Goal: Task Accomplishment & Management: Manage account settings

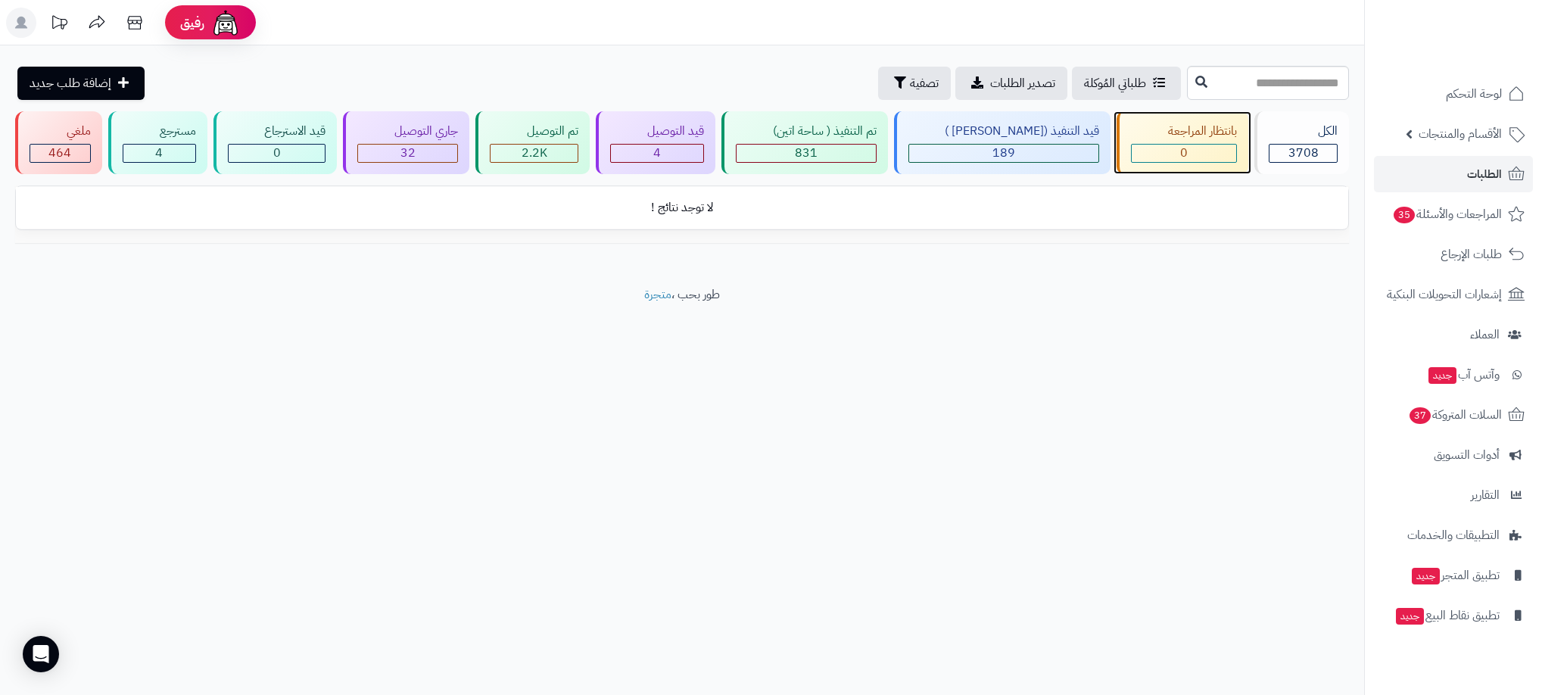
click at [1158, 146] on div "0" at bounding box center [1183, 153] width 104 height 17
drag, startPoint x: 0, startPoint y: 0, endPoint x: 1158, endPoint y: 146, distance: 1167.2
click at [1158, 146] on div "0" at bounding box center [1183, 153] width 104 height 17
click at [661, 150] on span "4" at bounding box center [657, 153] width 8 height 18
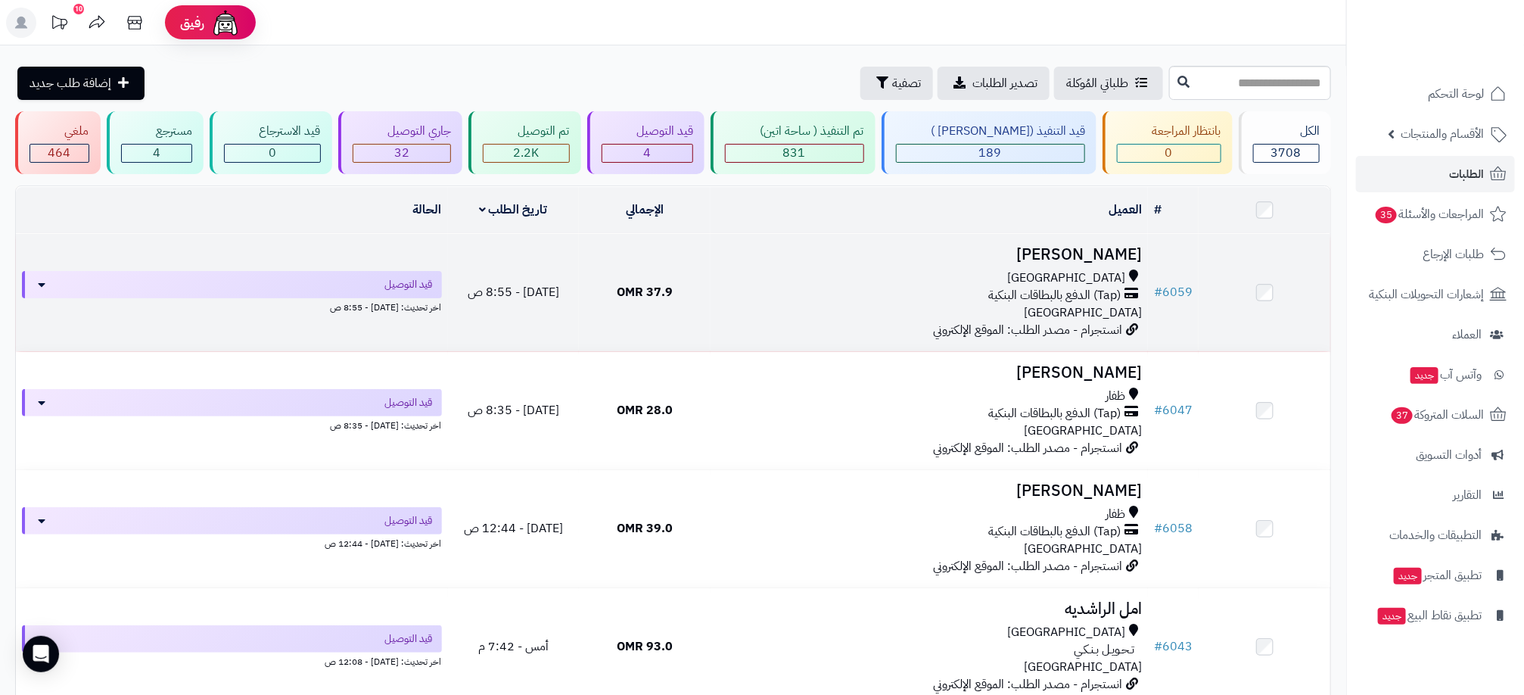
scroll to position [114, 0]
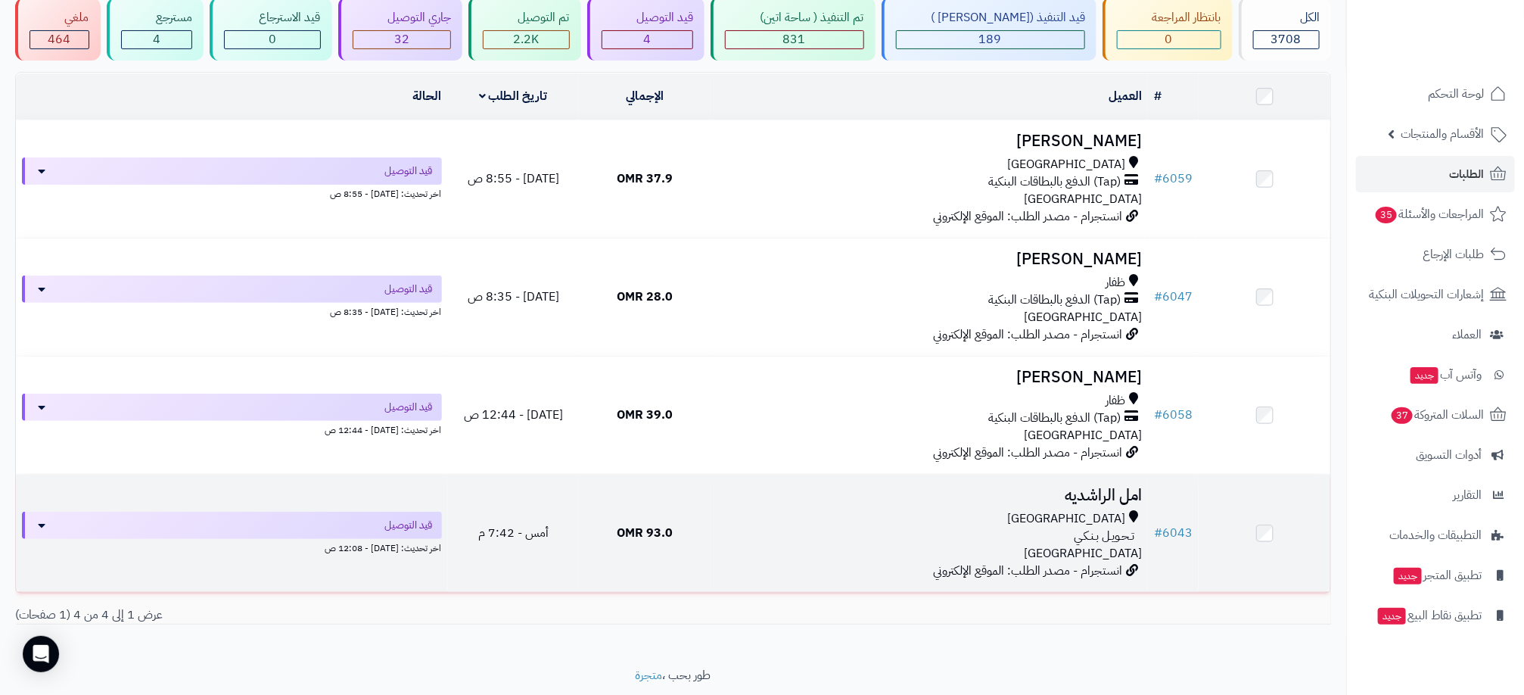
click at [800, 534] on div "تـحـويـل بـنـكـي" at bounding box center [929, 536] width 425 height 17
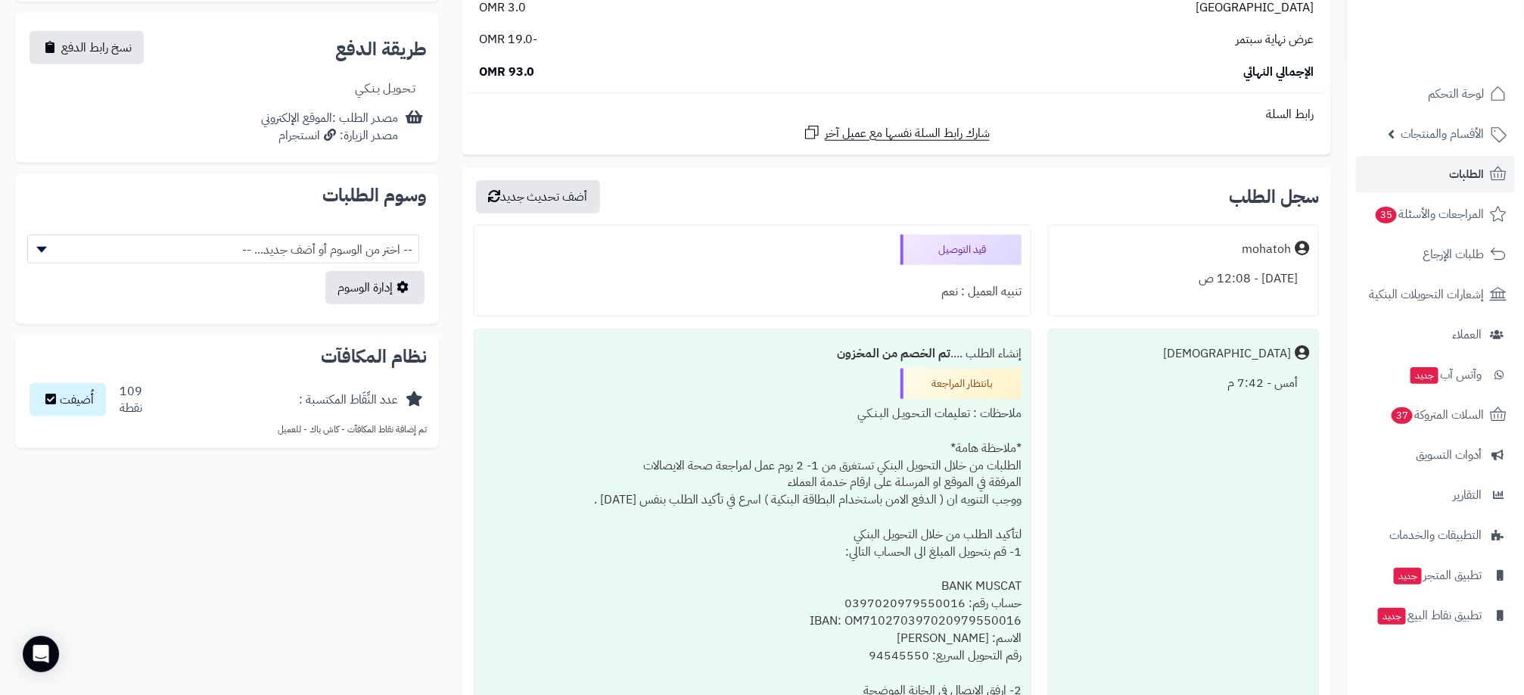
scroll to position [681, 0]
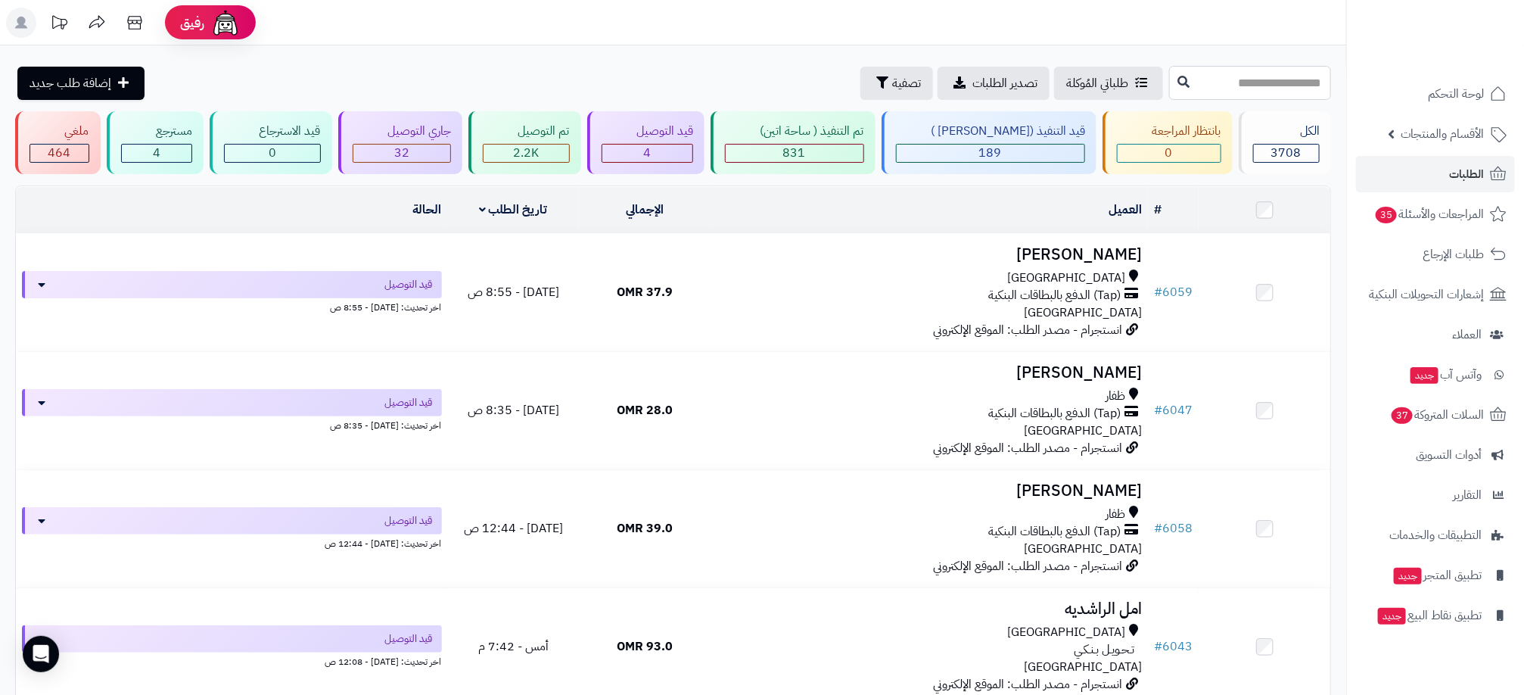
click at [1202, 85] on input "text" at bounding box center [1250, 83] width 162 height 34
type input "****"
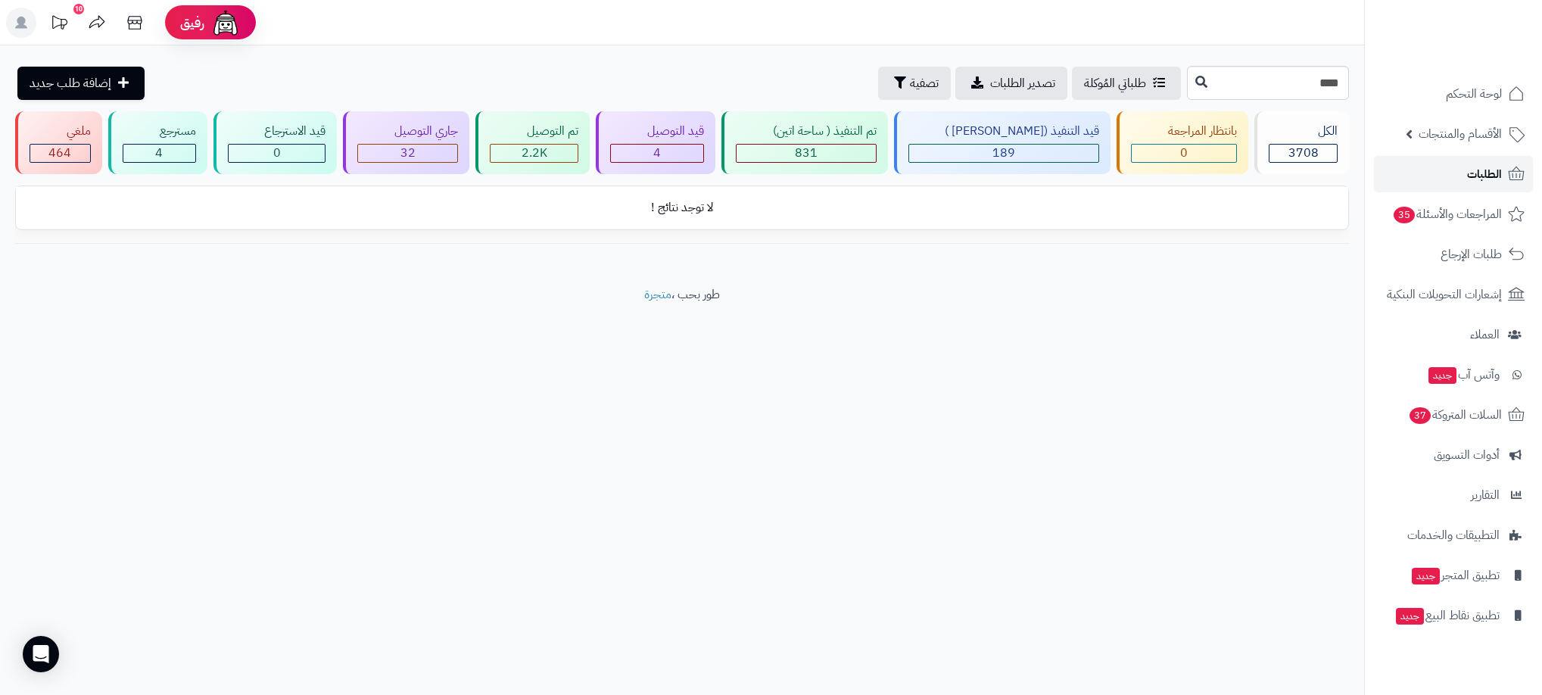
click at [1480, 179] on span "الطلبات" at bounding box center [1484, 173] width 35 height 21
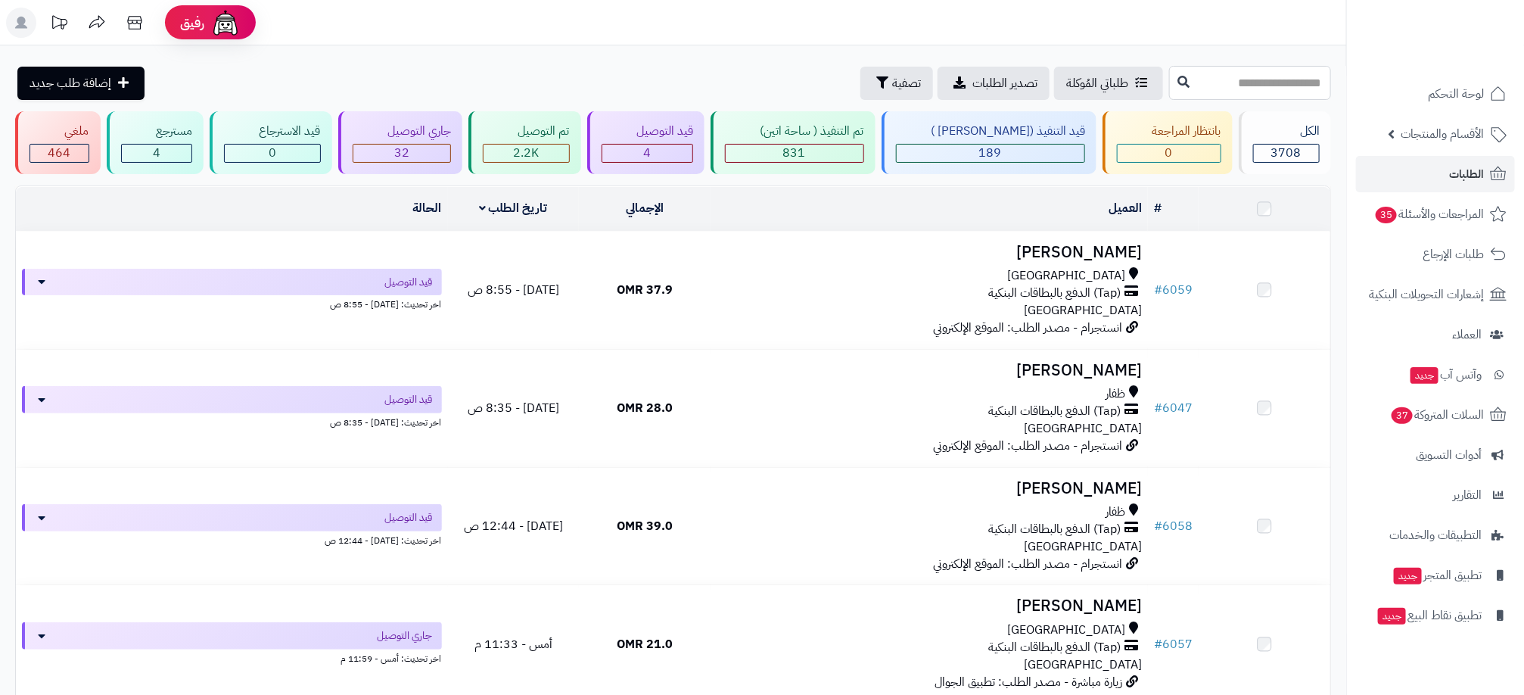
drag, startPoint x: 0, startPoint y: 0, endPoint x: 1277, endPoint y: 89, distance: 1279.9
click at [1277, 89] on input "text" at bounding box center [1250, 83] width 162 height 34
type input "****"
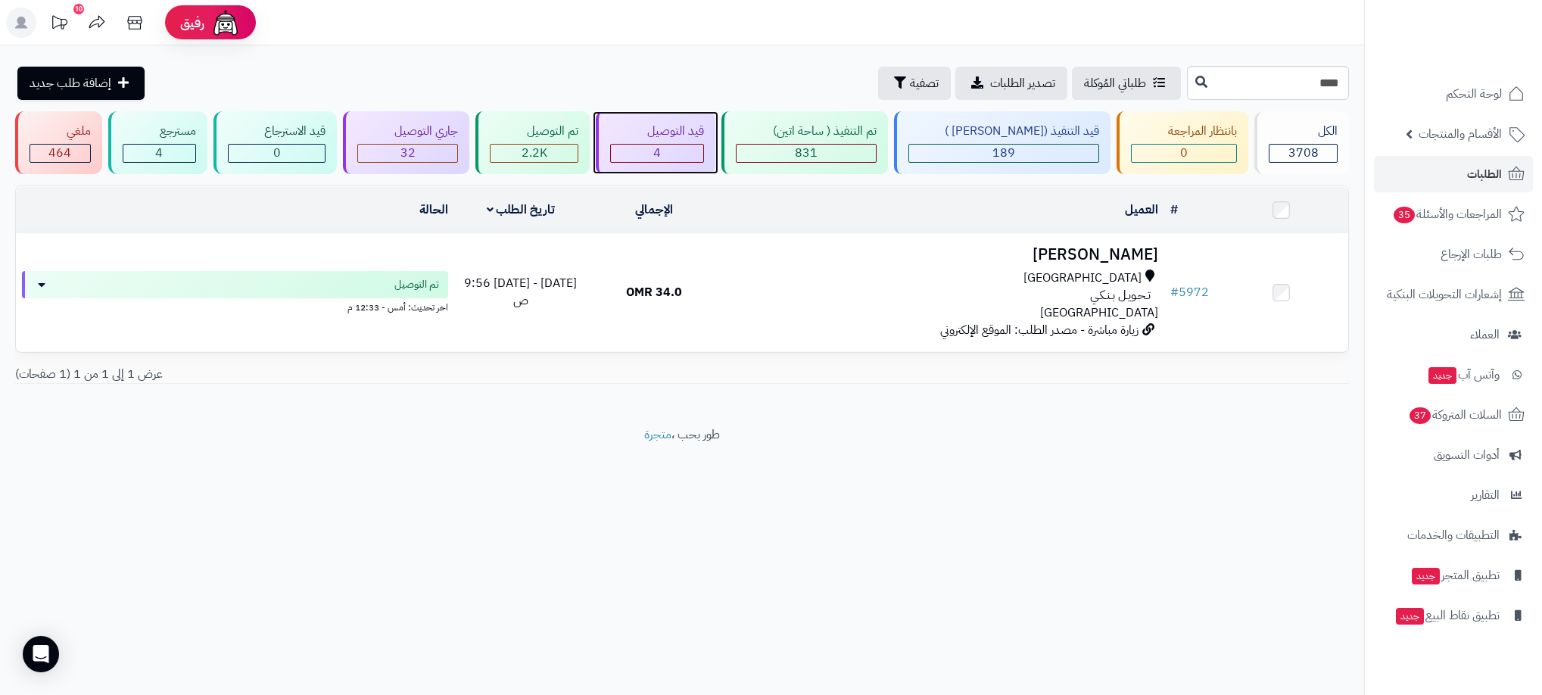
click at [652, 154] on div "4" at bounding box center [657, 153] width 92 height 17
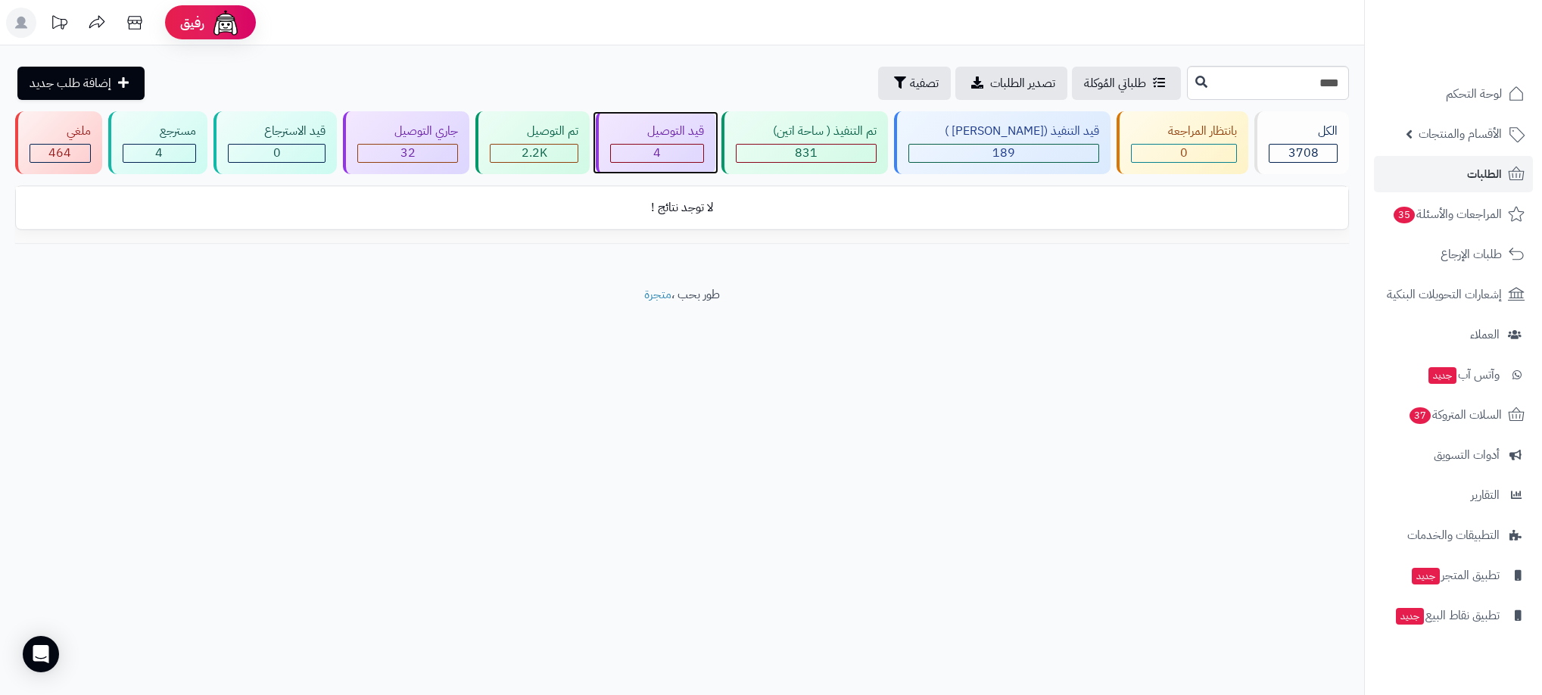
click at [677, 144] on div "4" at bounding box center [657, 153] width 94 height 19
click at [1486, 173] on span "الطلبات" at bounding box center [1484, 173] width 35 height 21
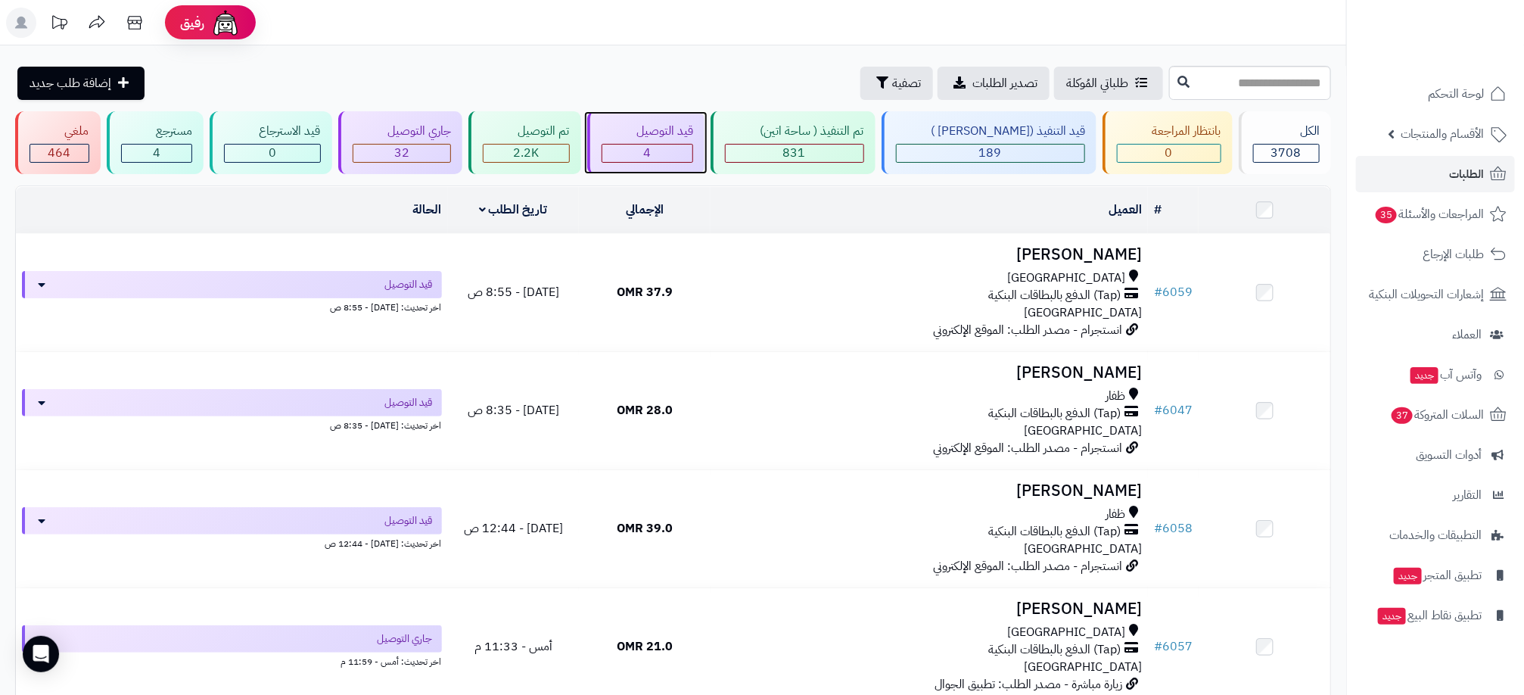
click at [684, 153] on div "4" at bounding box center [647, 153] width 91 height 17
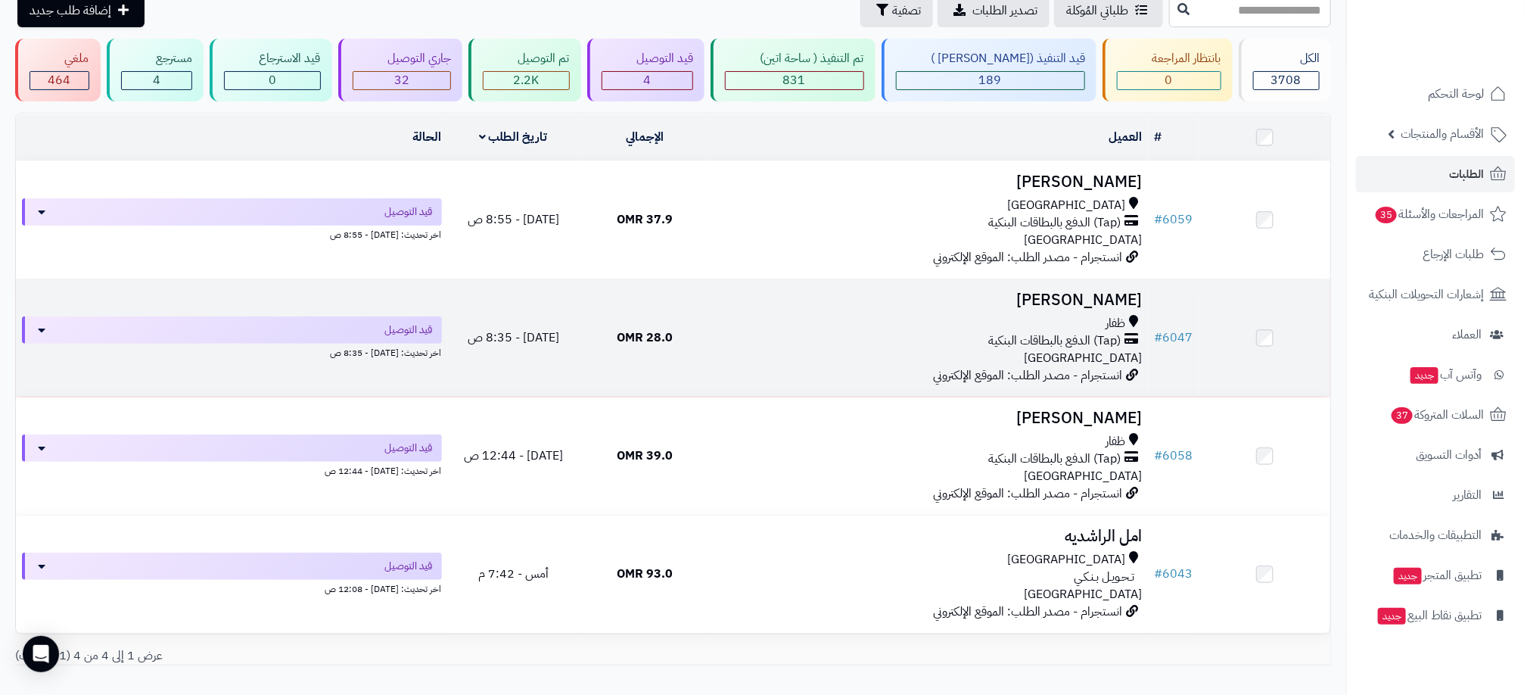
scroll to position [162, 0]
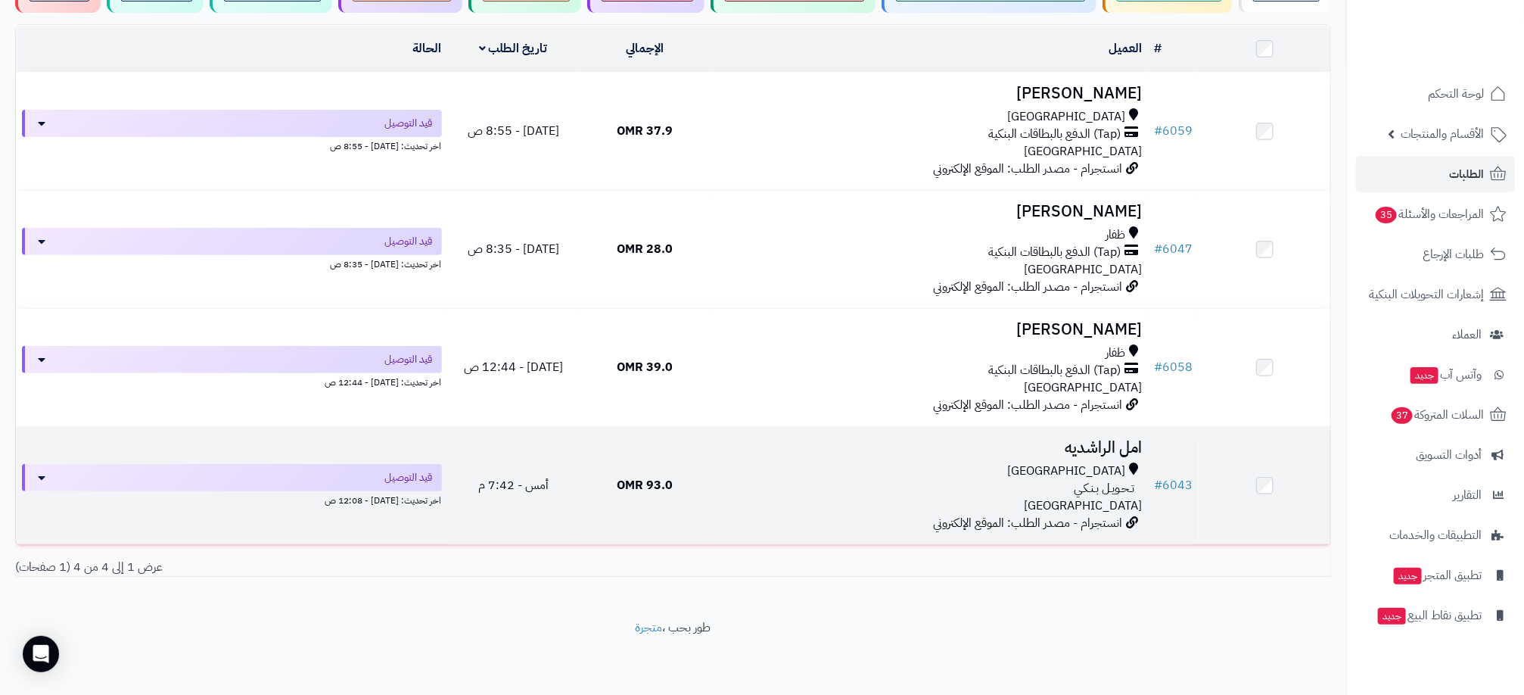
click at [1197, 493] on tr "# 6043 امل الراشديه مسقط تـحـويـل بـنـكـي عمان انستجرام - مصدر الطلب: الموقع ال…" at bounding box center [673, 485] width 1315 height 117
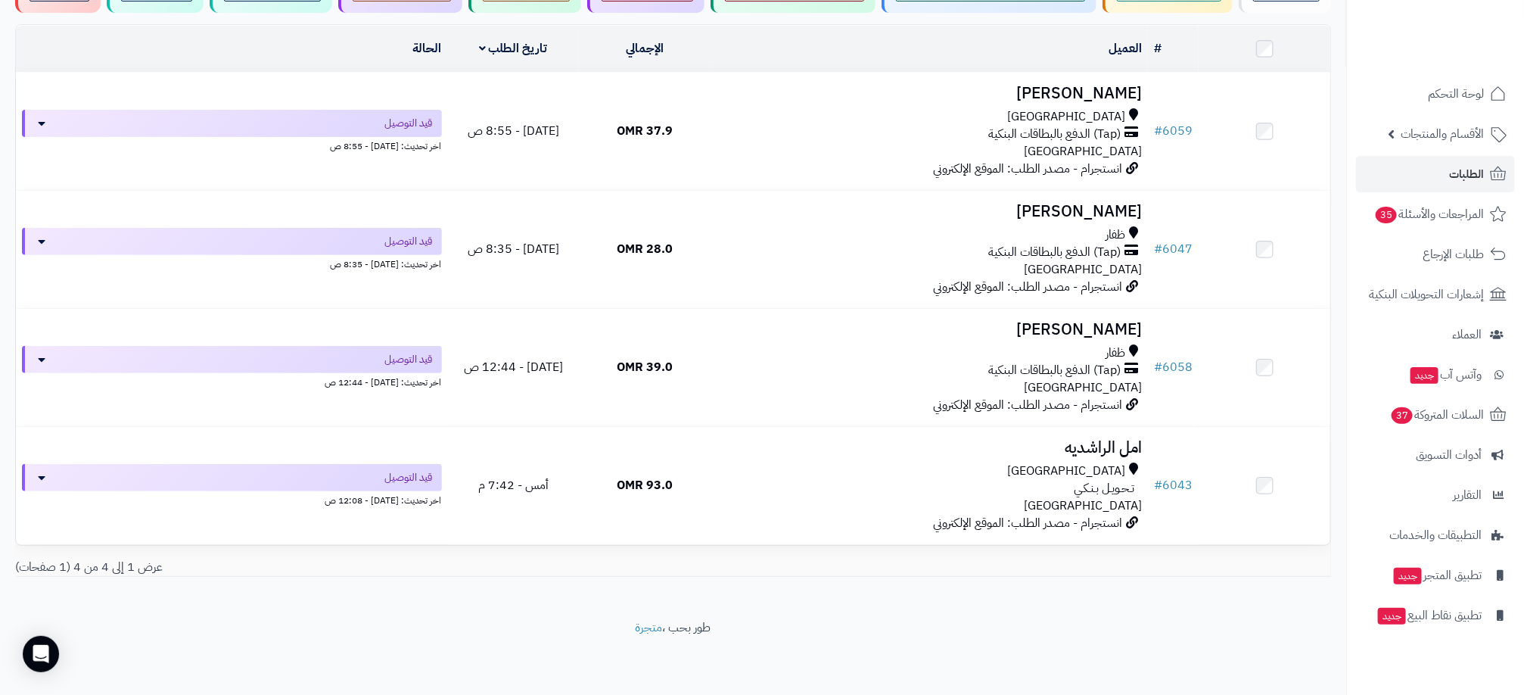
drag, startPoint x: 1179, startPoint y: 486, endPoint x: 1192, endPoint y: 611, distance: 125.5
click at [1192, 611] on div "**********" at bounding box center [673, 251] width 1346 height 735
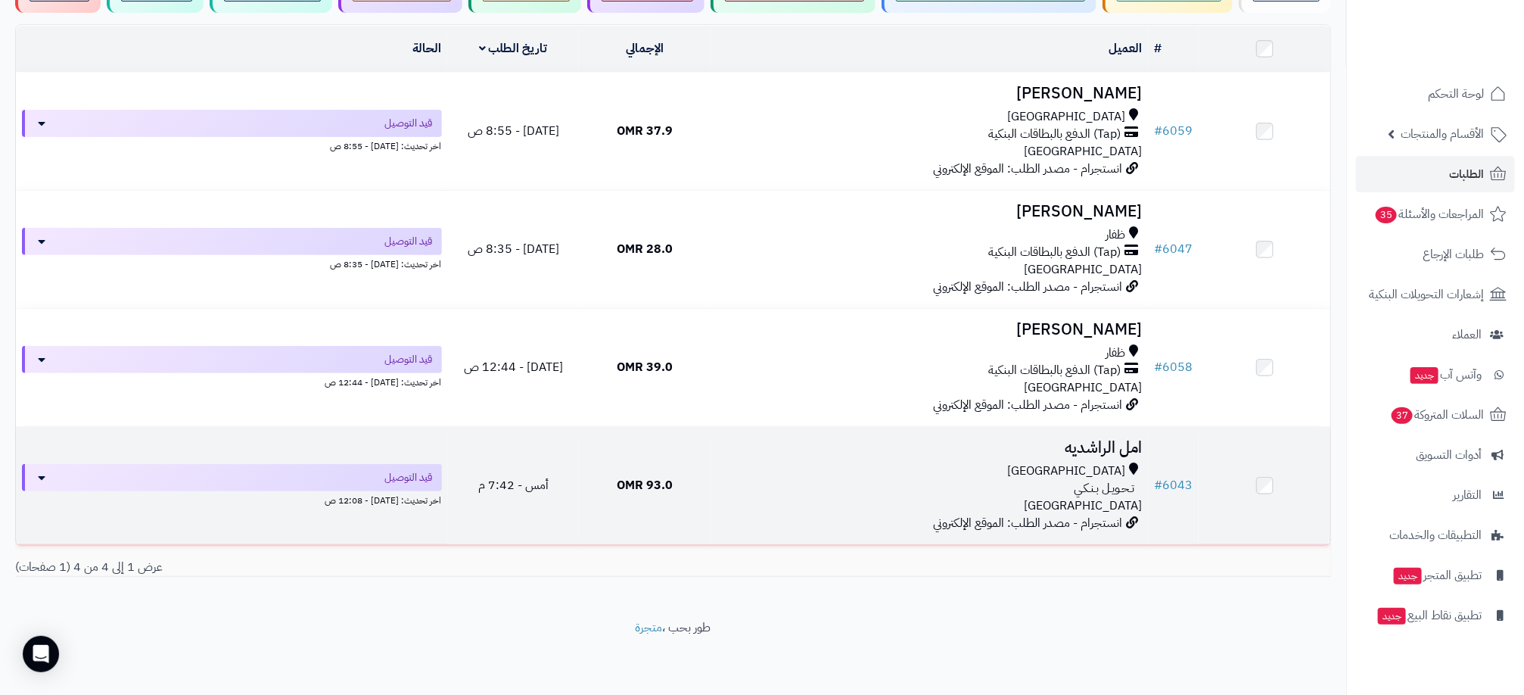
click at [920, 461] on td "امل الراشديه مسقط تـحـويـل بـنـكـي عمان انستجرام - مصدر الطلب: الموقع الإلكتروني" at bounding box center [929, 485] width 437 height 117
click at [861, 480] on div "تـحـويـل بـنـكـي" at bounding box center [929, 488] width 425 height 17
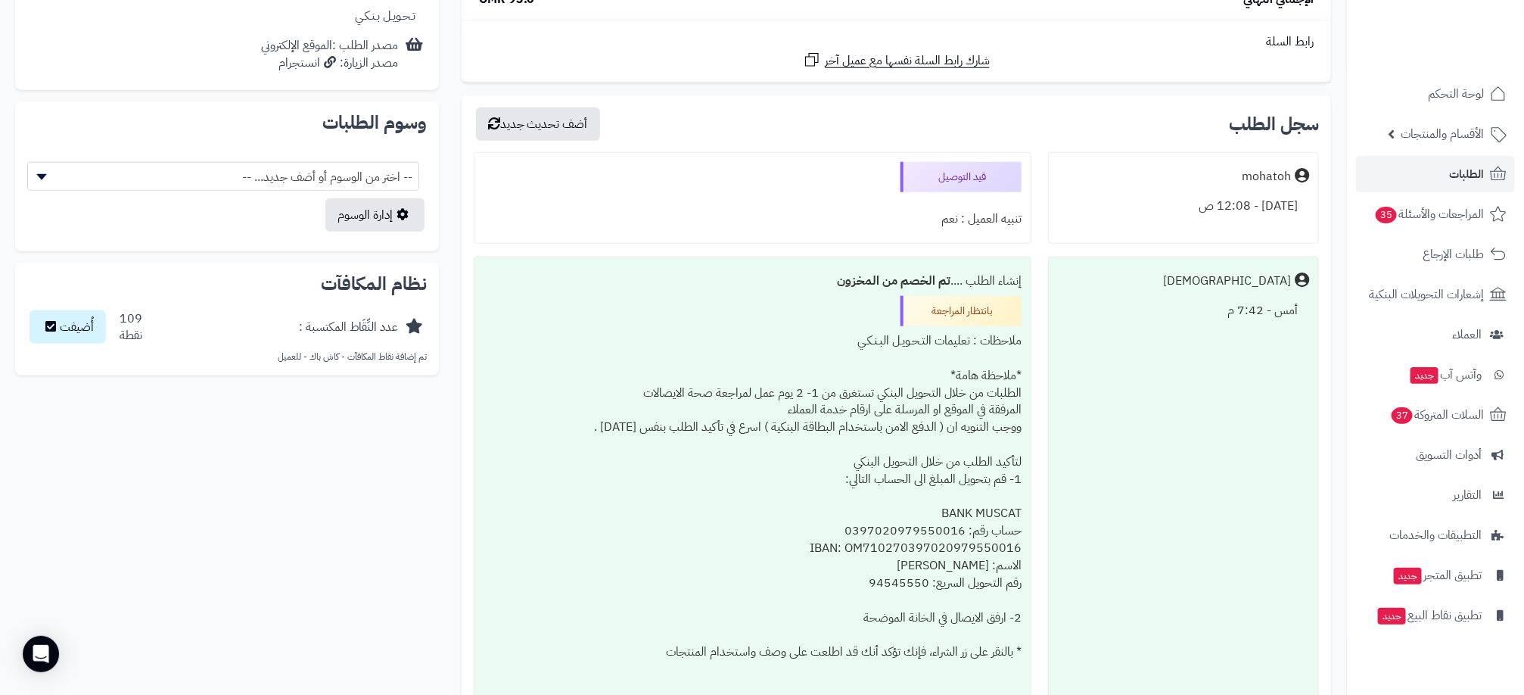
scroll to position [795, 0]
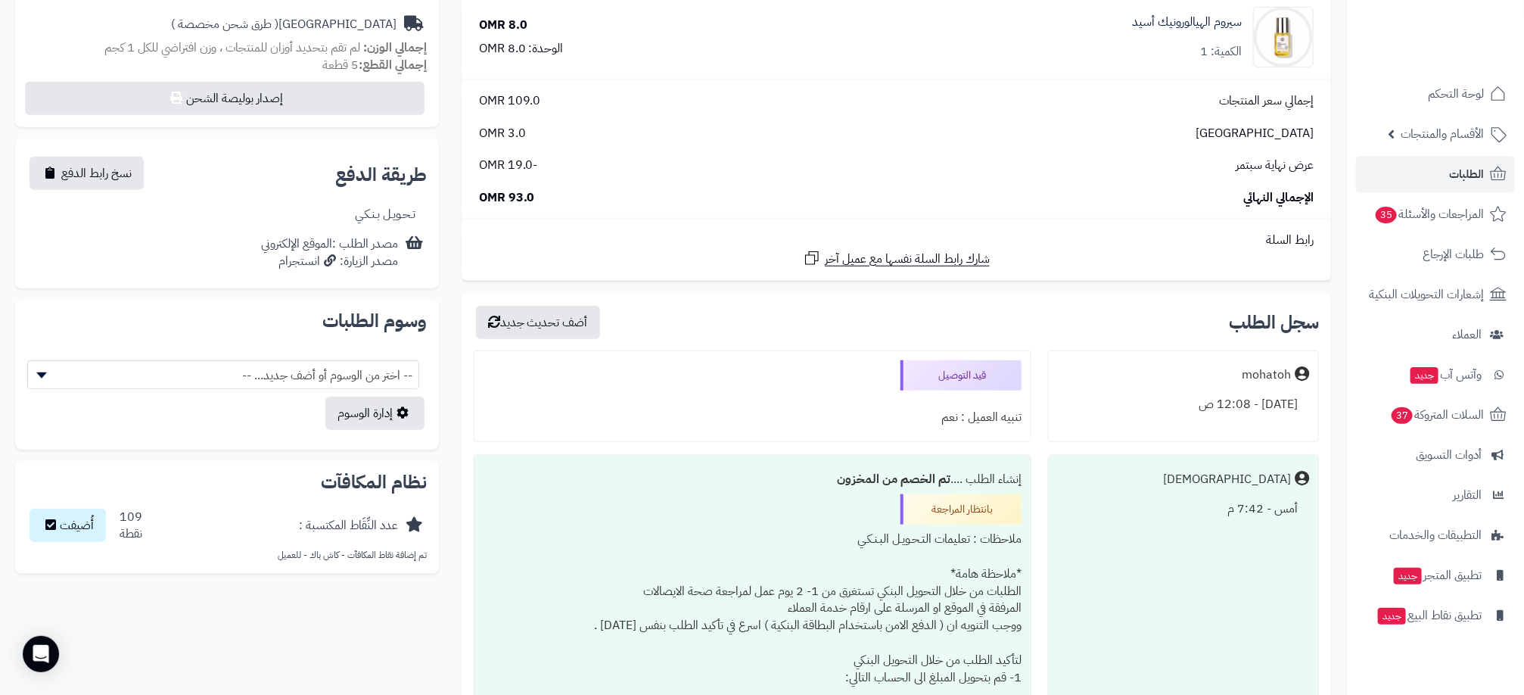
scroll to position [568, 0]
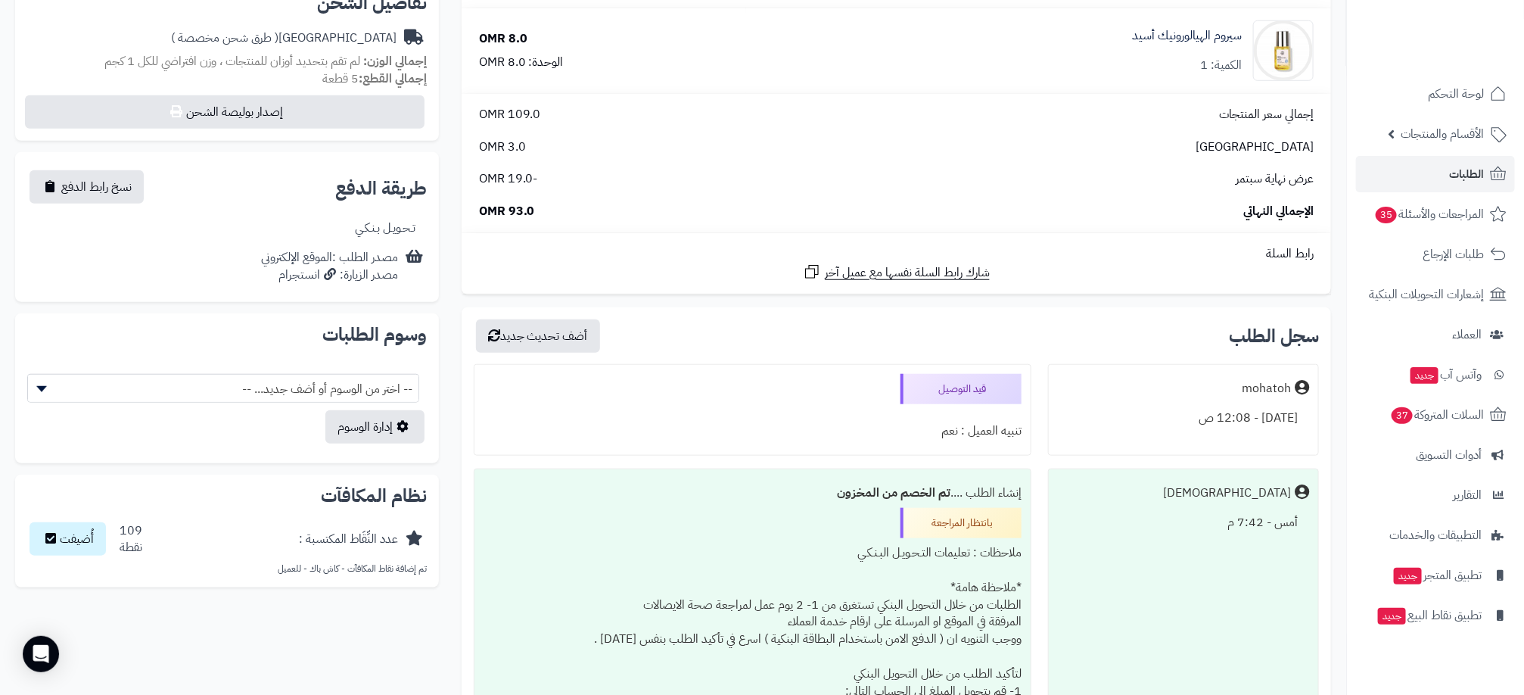
click at [1258, 391] on div "mohatoh" at bounding box center [1266, 388] width 49 height 17
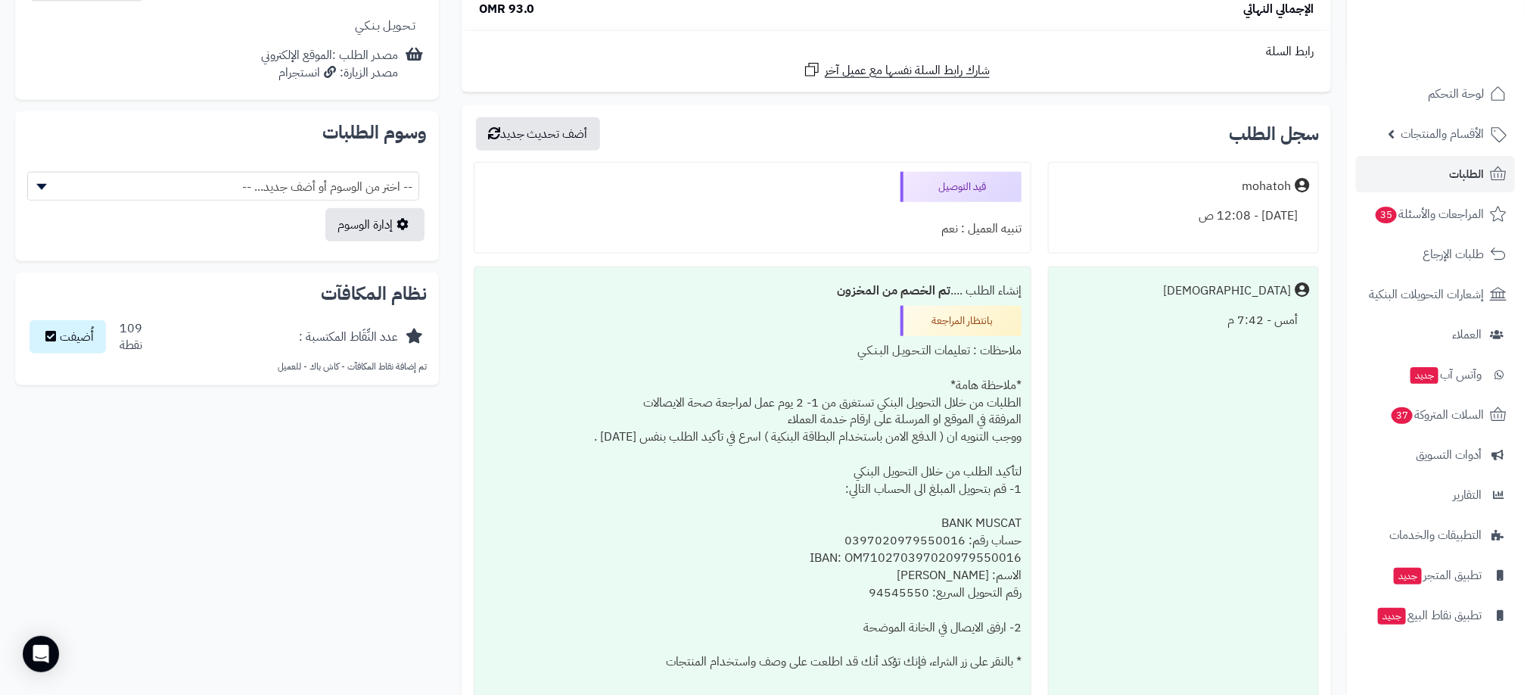
scroll to position [795, 0]
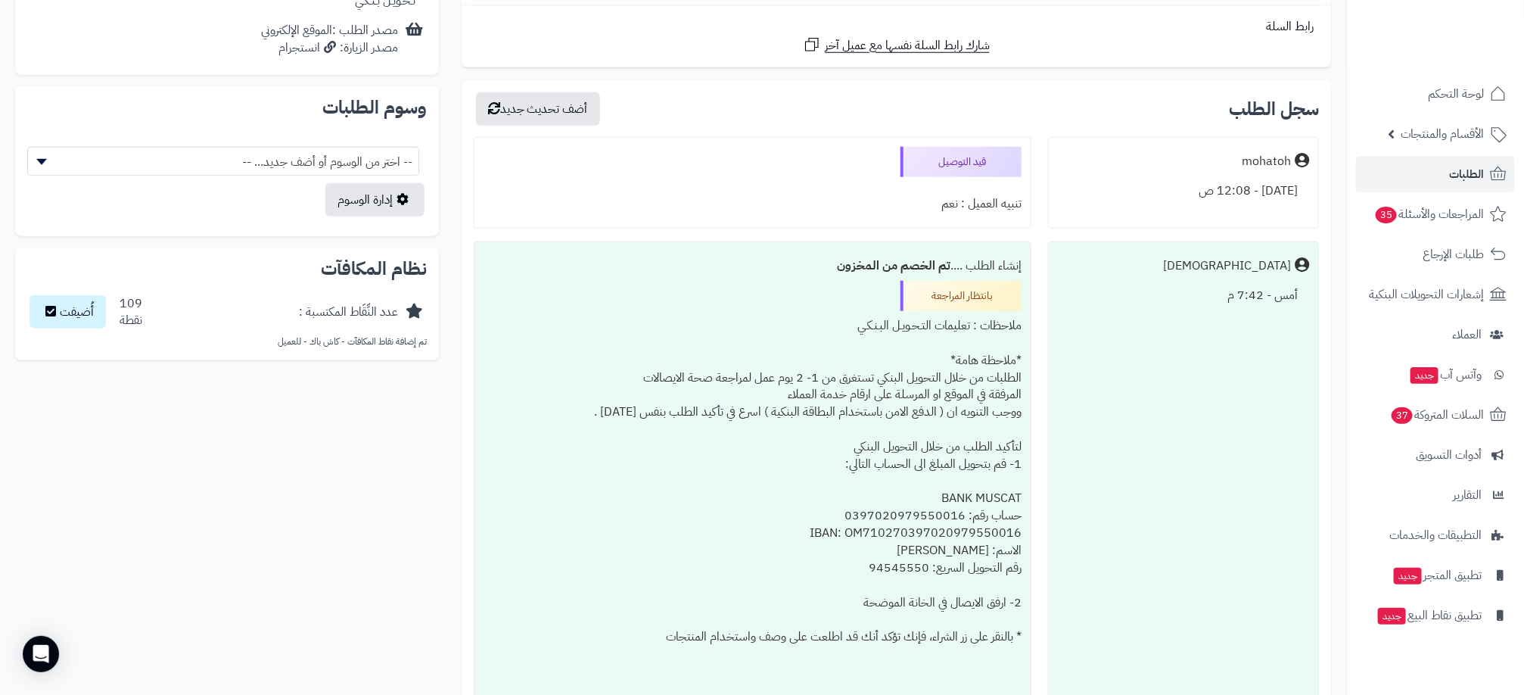
click at [1240, 300] on div "أمس - 7:42 م" at bounding box center [1183, 296] width 251 height 30
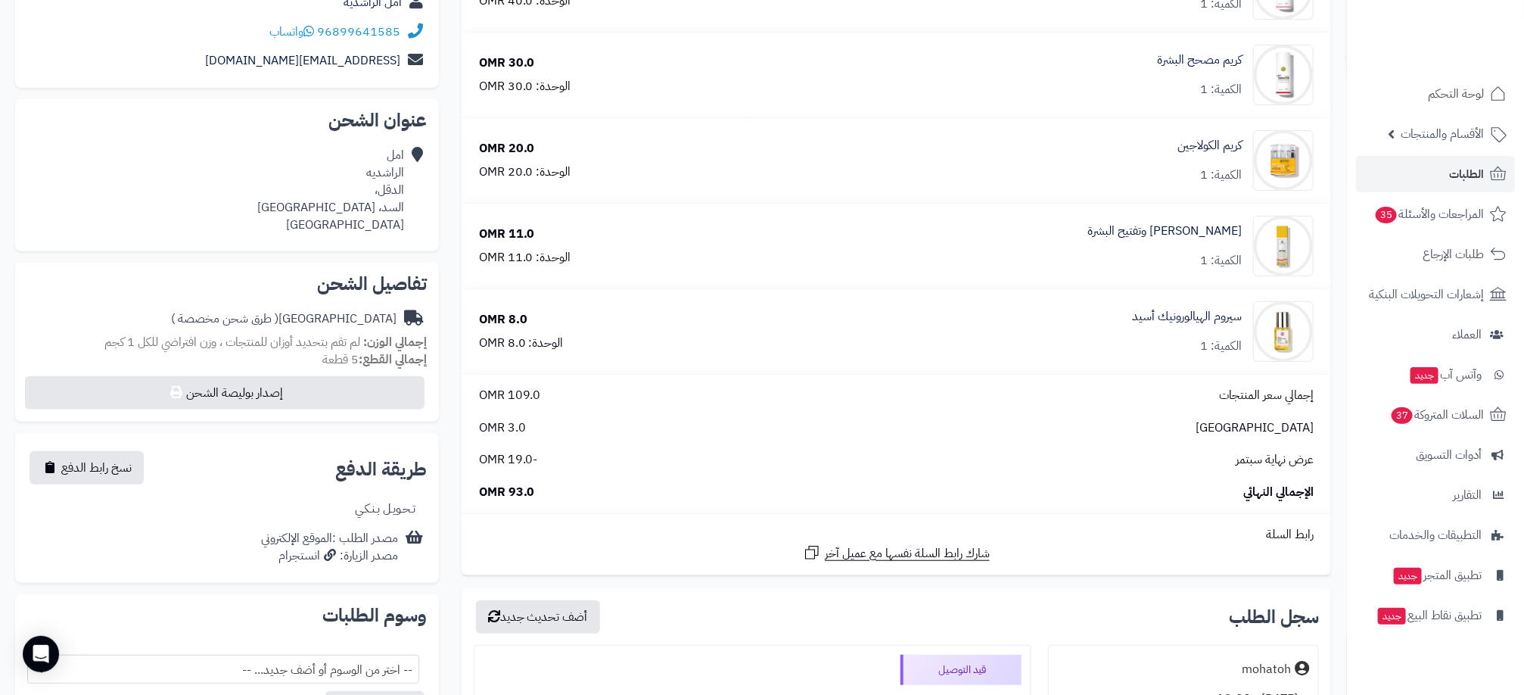
scroll to position [114, 0]
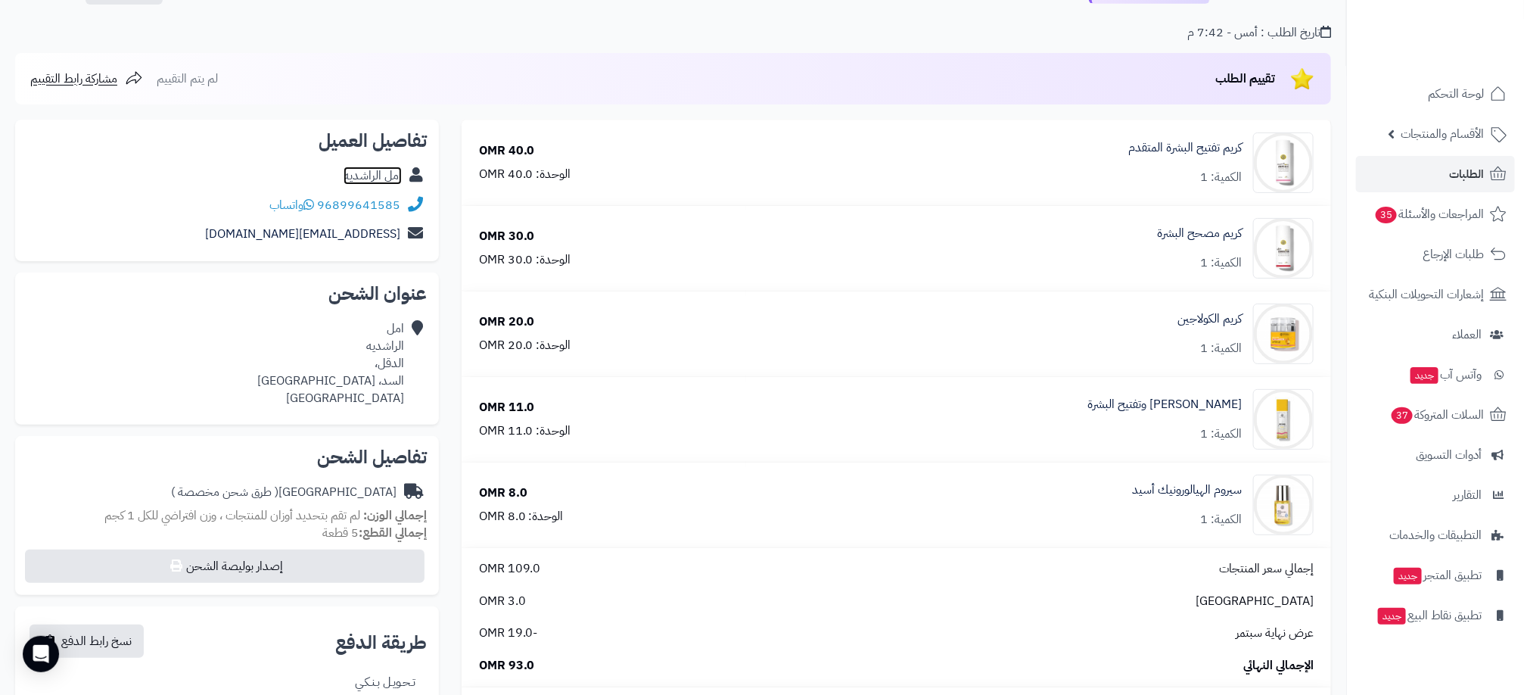
click at [371, 168] on link "امل الراشديه" at bounding box center [373, 176] width 58 height 18
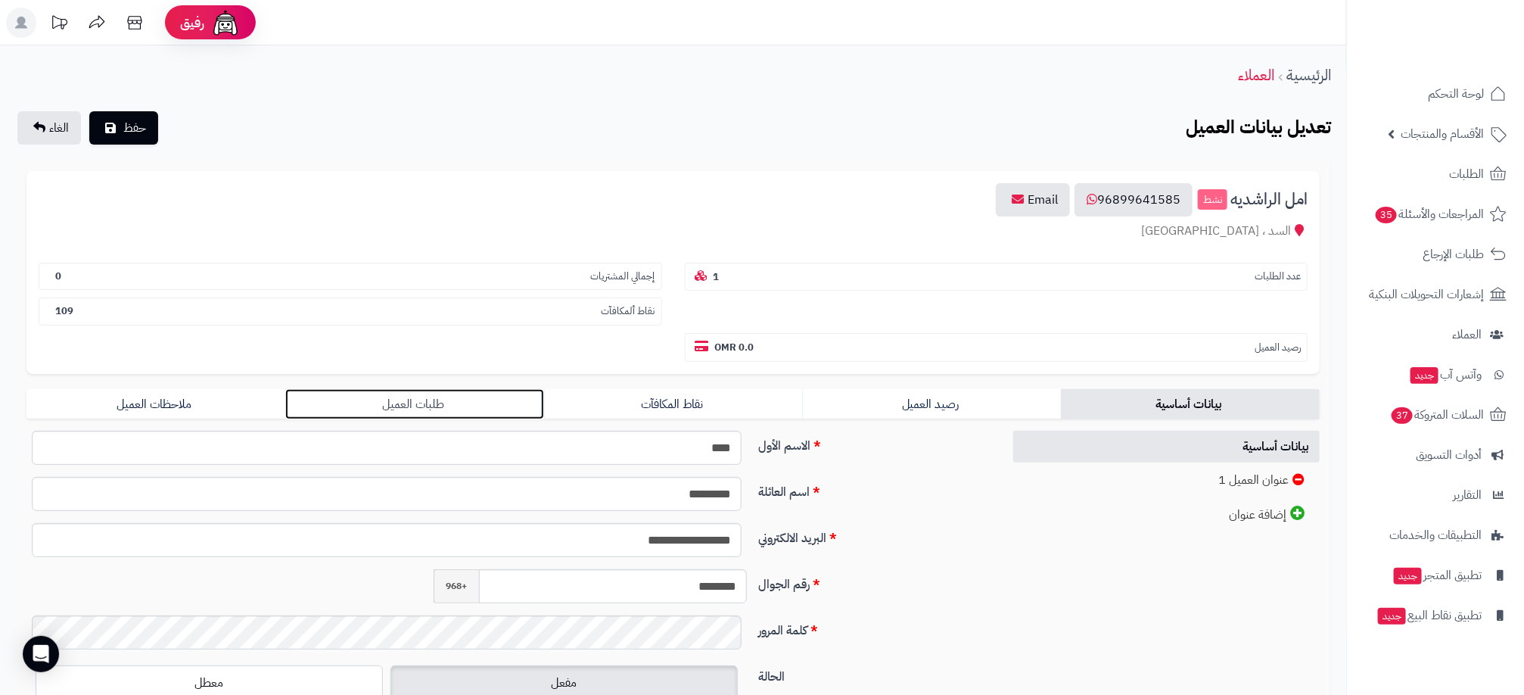
click at [421, 409] on link "طلبات العميل" at bounding box center [414, 404] width 259 height 30
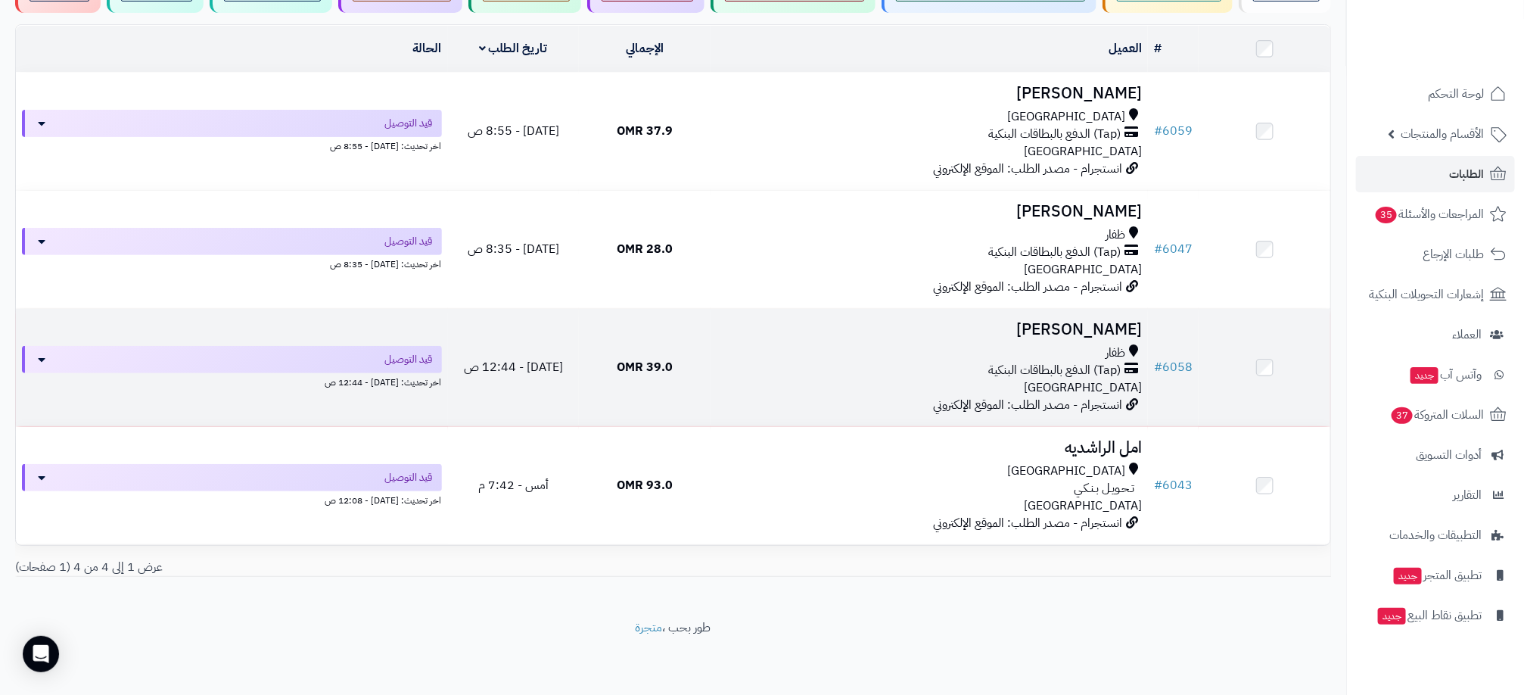
scroll to position [48, 0]
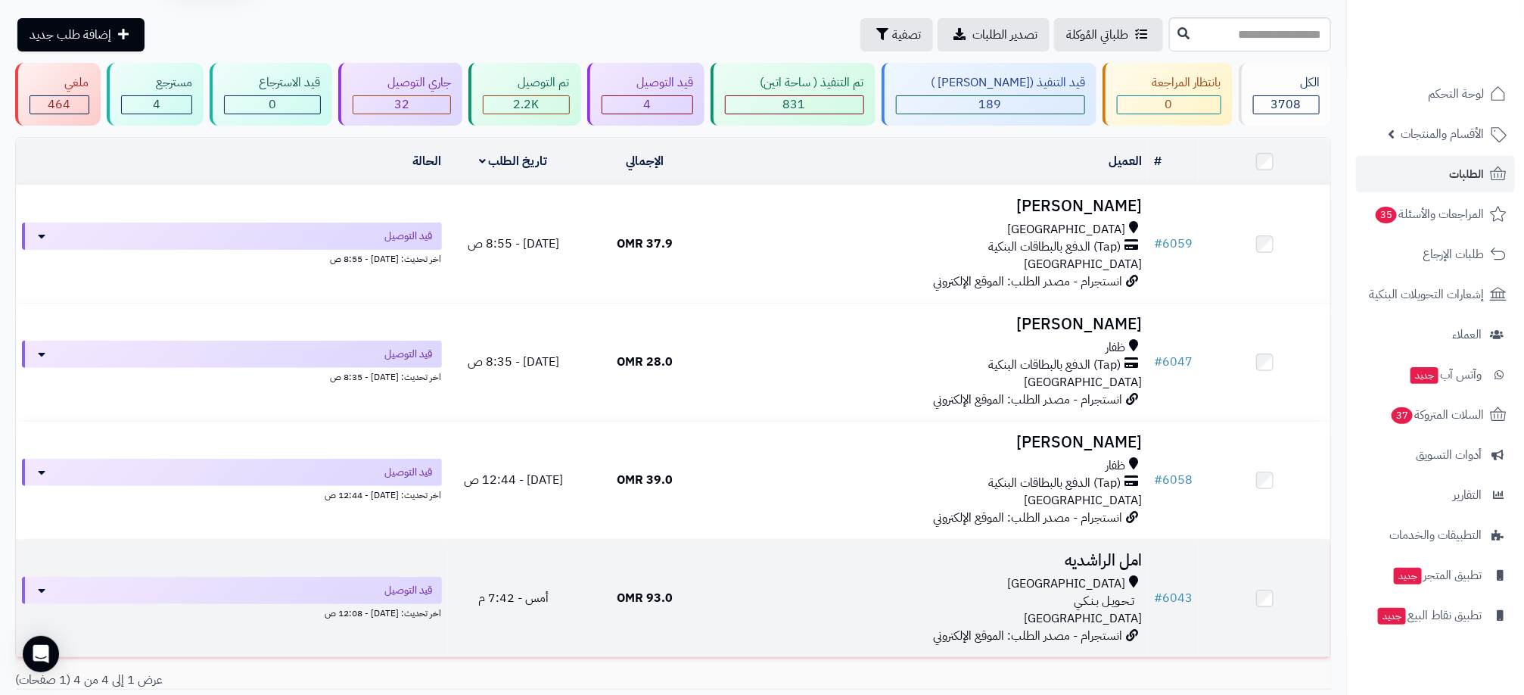
click at [1002, 597] on div "تـحـويـل بـنـكـي" at bounding box center [929, 601] width 425 height 17
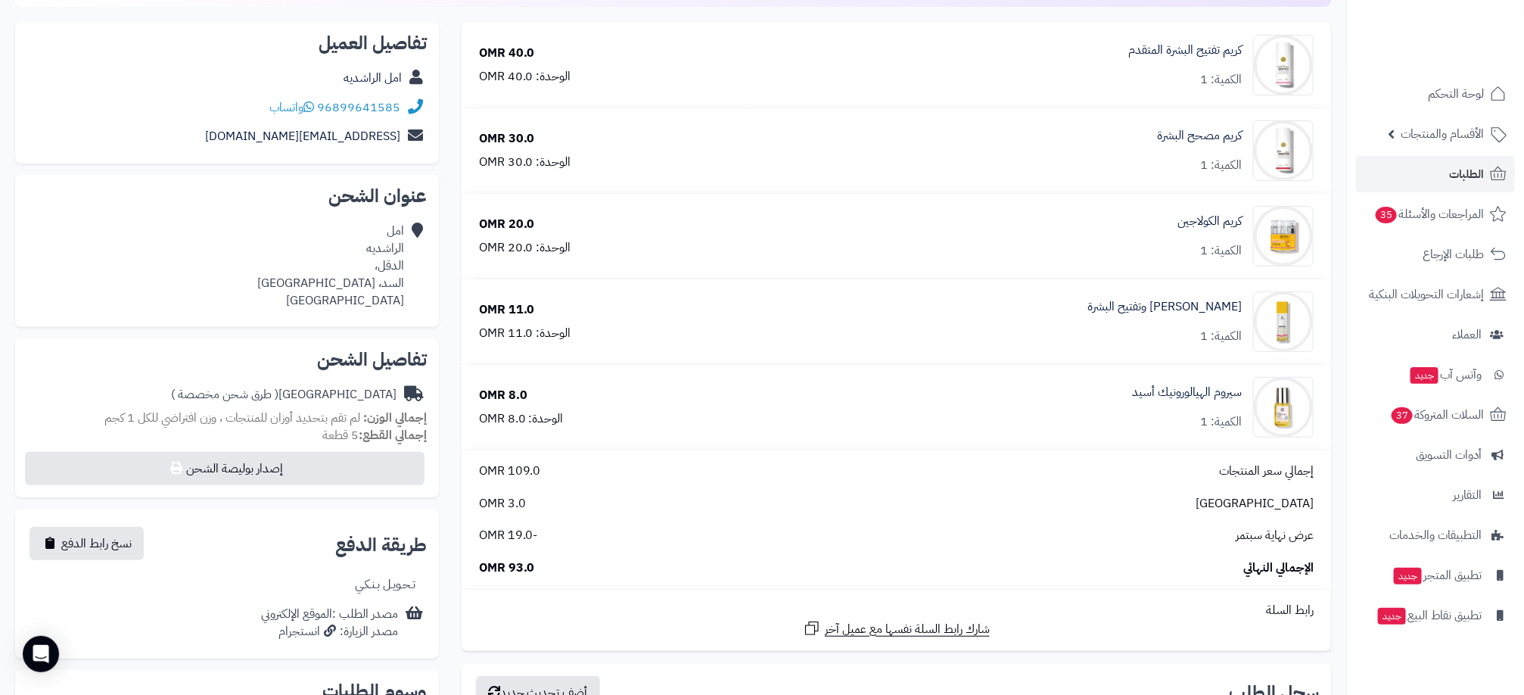
scroll to position [227, 0]
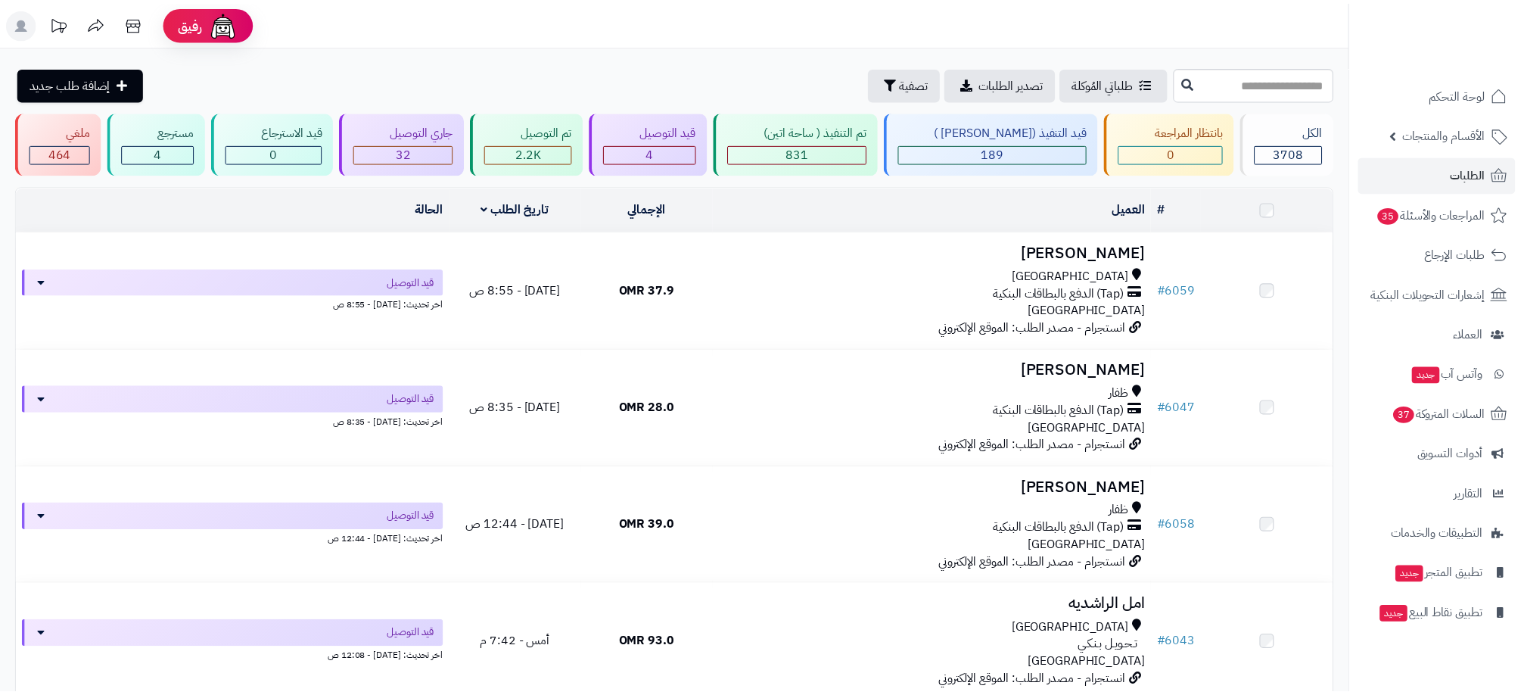
scroll to position [48, 0]
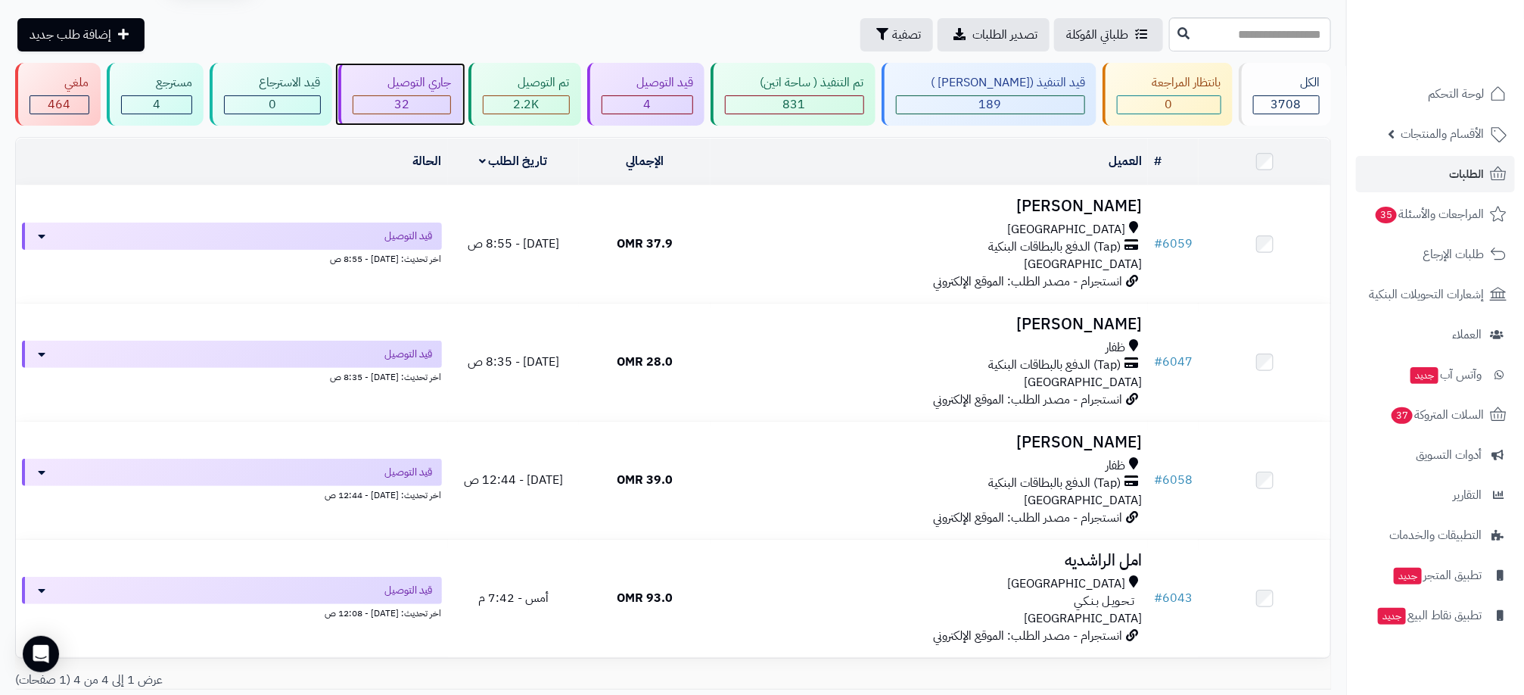
click at [427, 91] on div "جاري التوصيل" at bounding box center [402, 82] width 99 height 17
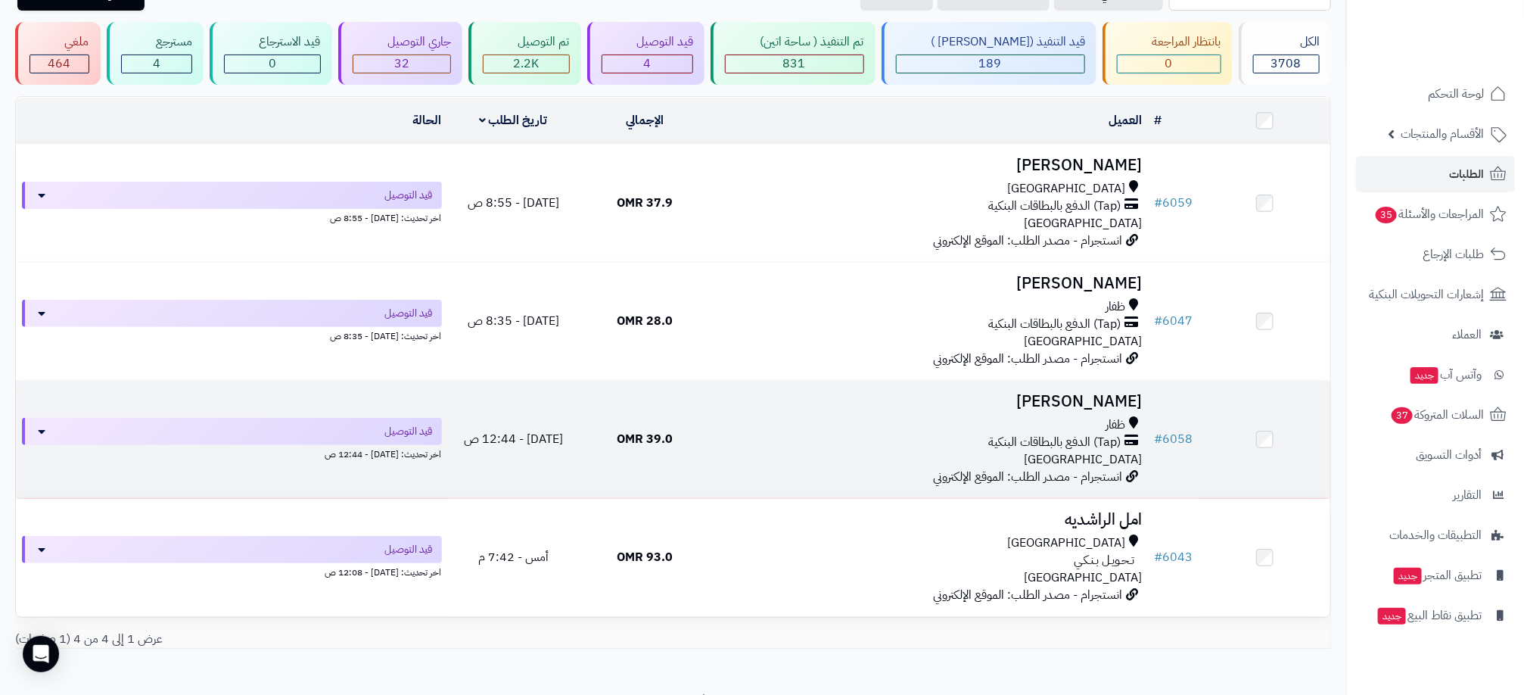
scroll to position [48, 0]
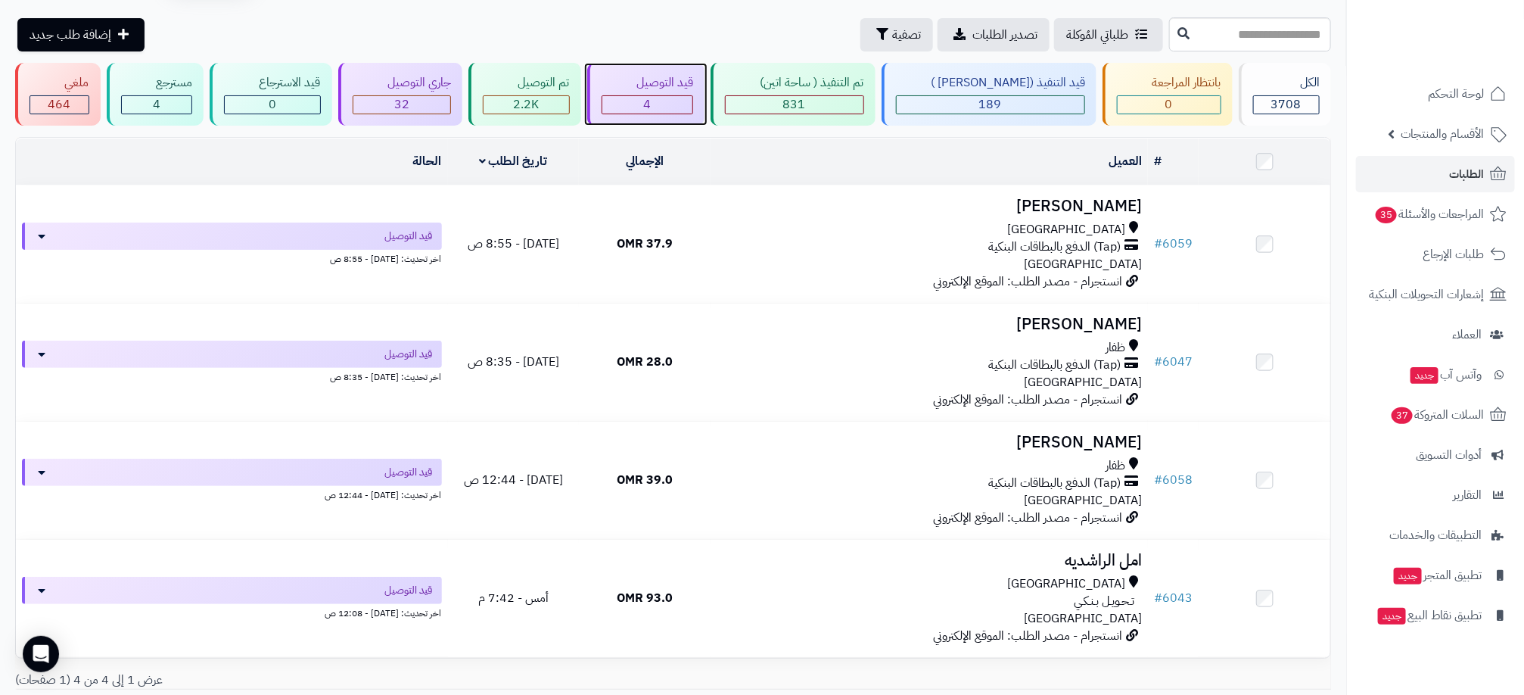
click at [693, 98] on div "4" at bounding box center [647, 104] width 91 height 17
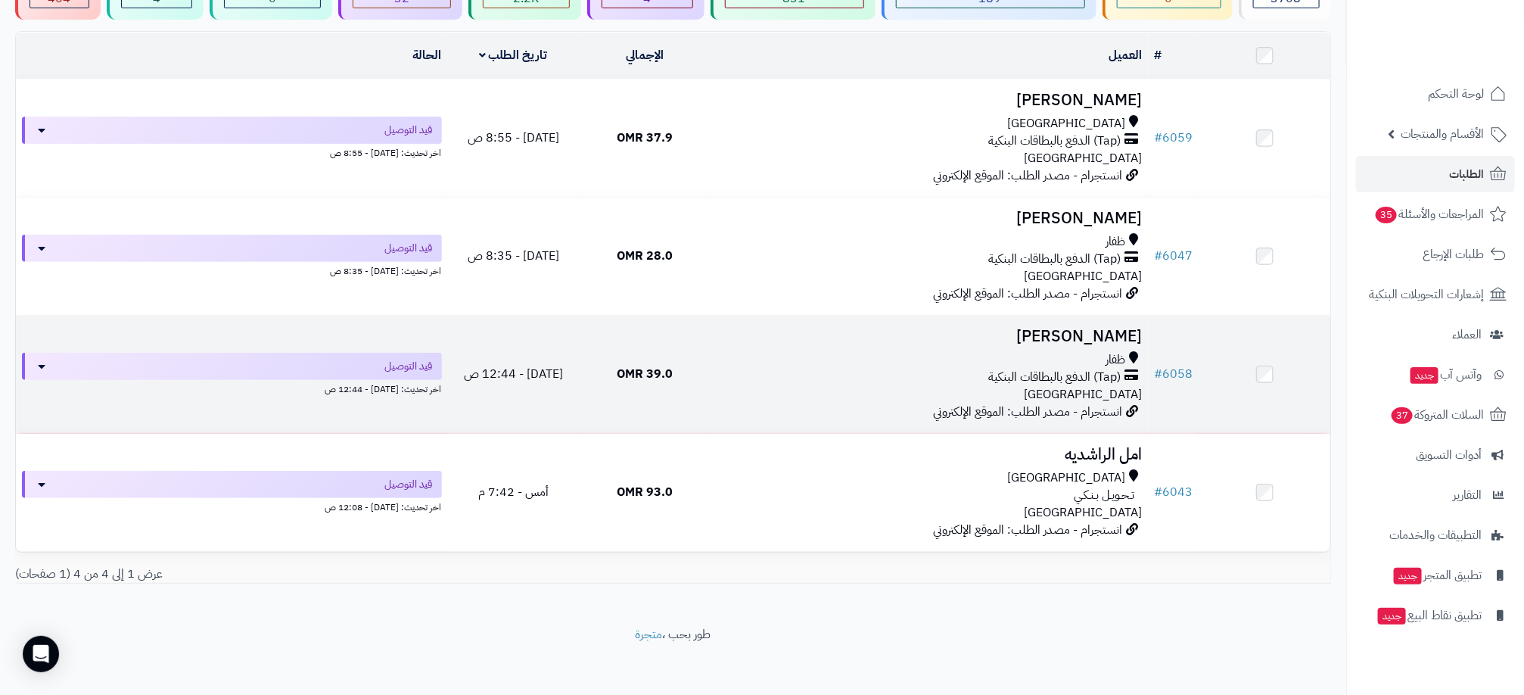
scroll to position [162, 0]
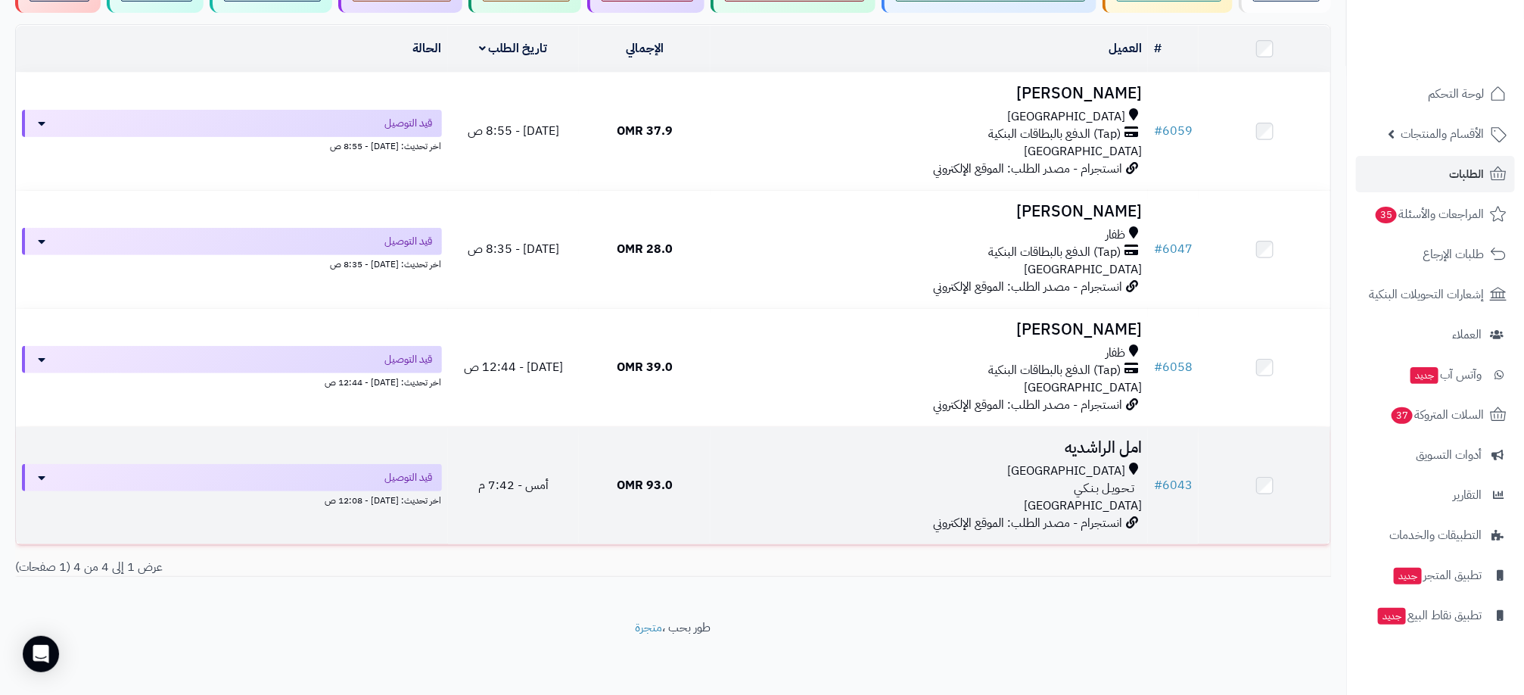
click at [831, 495] on div "تـحـويـل بـنـكـي" at bounding box center [929, 488] width 425 height 17
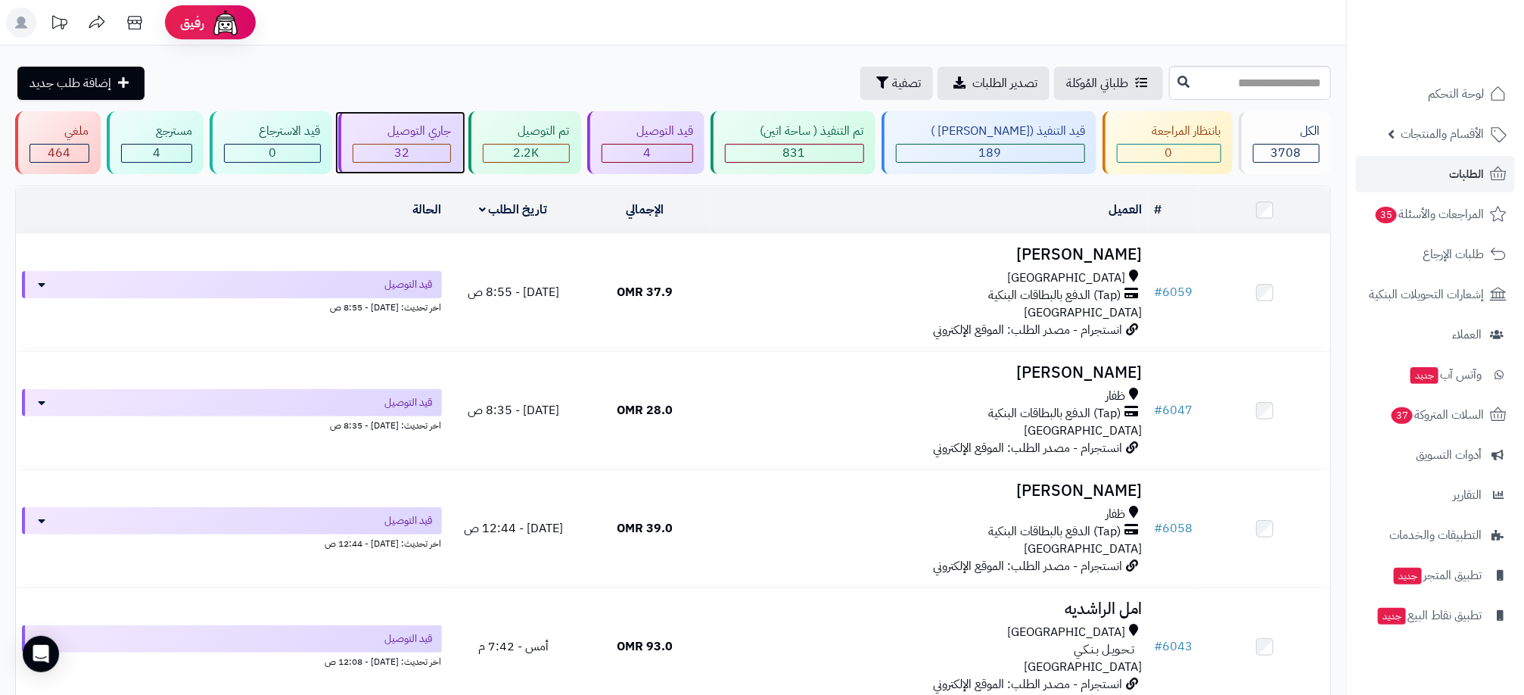
click at [409, 152] on span "32" at bounding box center [401, 153] width 15 height 18
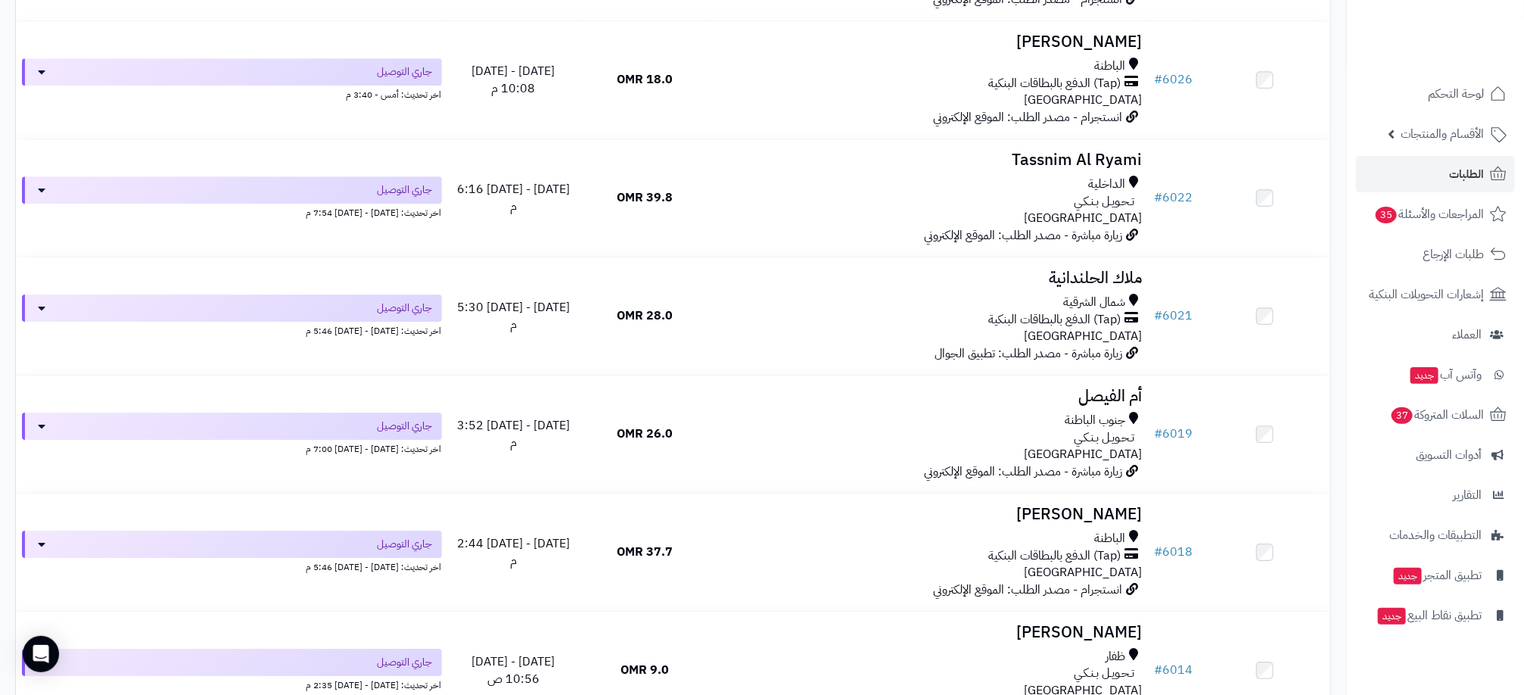
scroll to position [1661, 0]
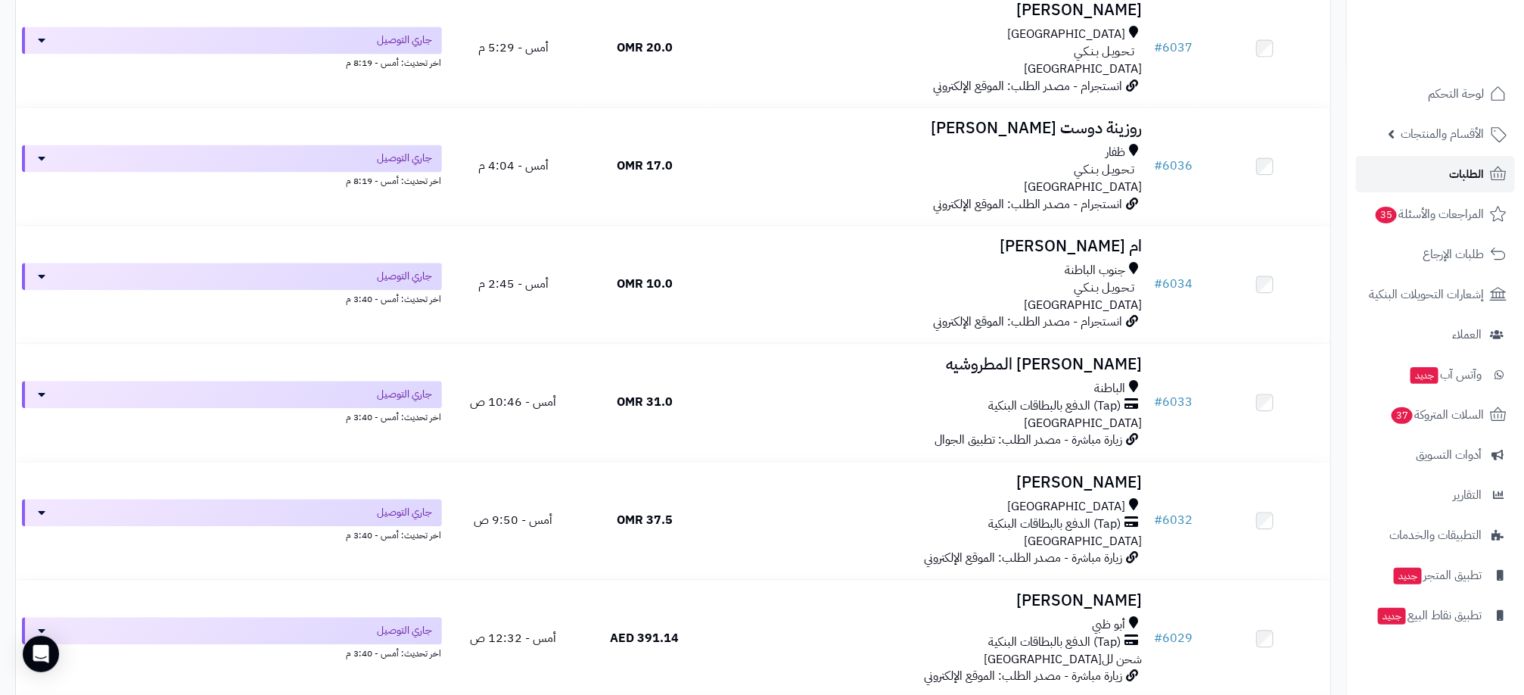
click at [1453, 177] on span "الطلبات" at bounding box center [1466, 173] width 35 height 21
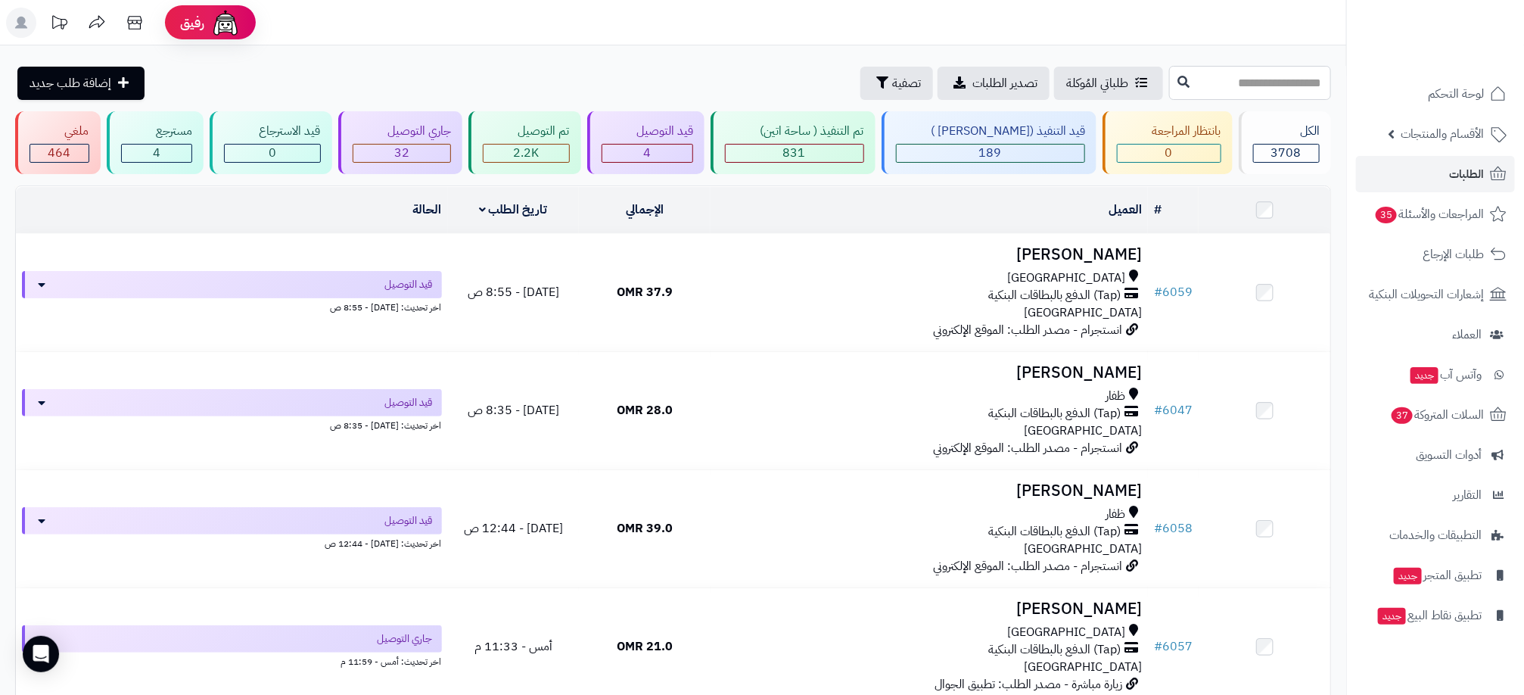
click at [1190, 87] on input "text" at bounding box center [1250, 83] width 162 height 34
type input "****"
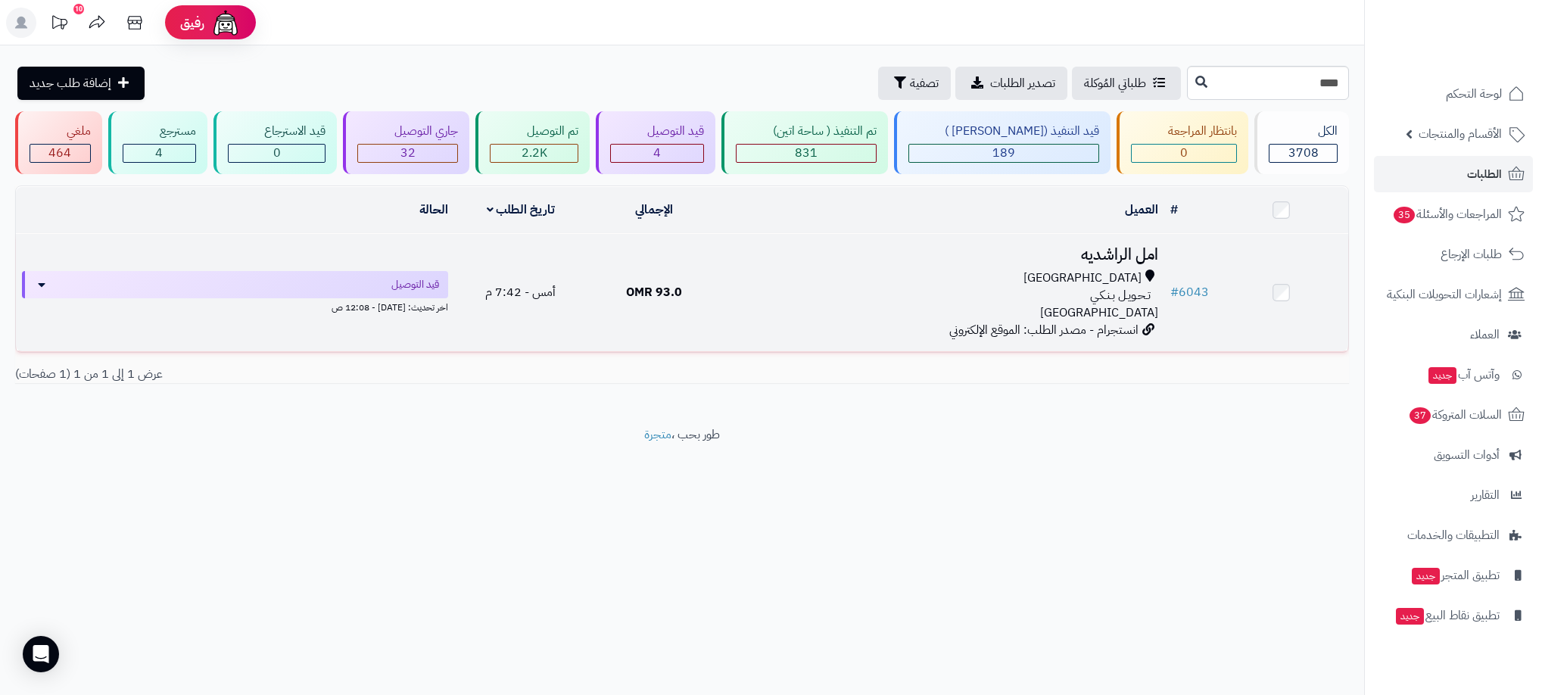
click at [824, 287] on div "تـحـويـل بـنـكـي" at bounding box center [942, 295] width 431 height 17
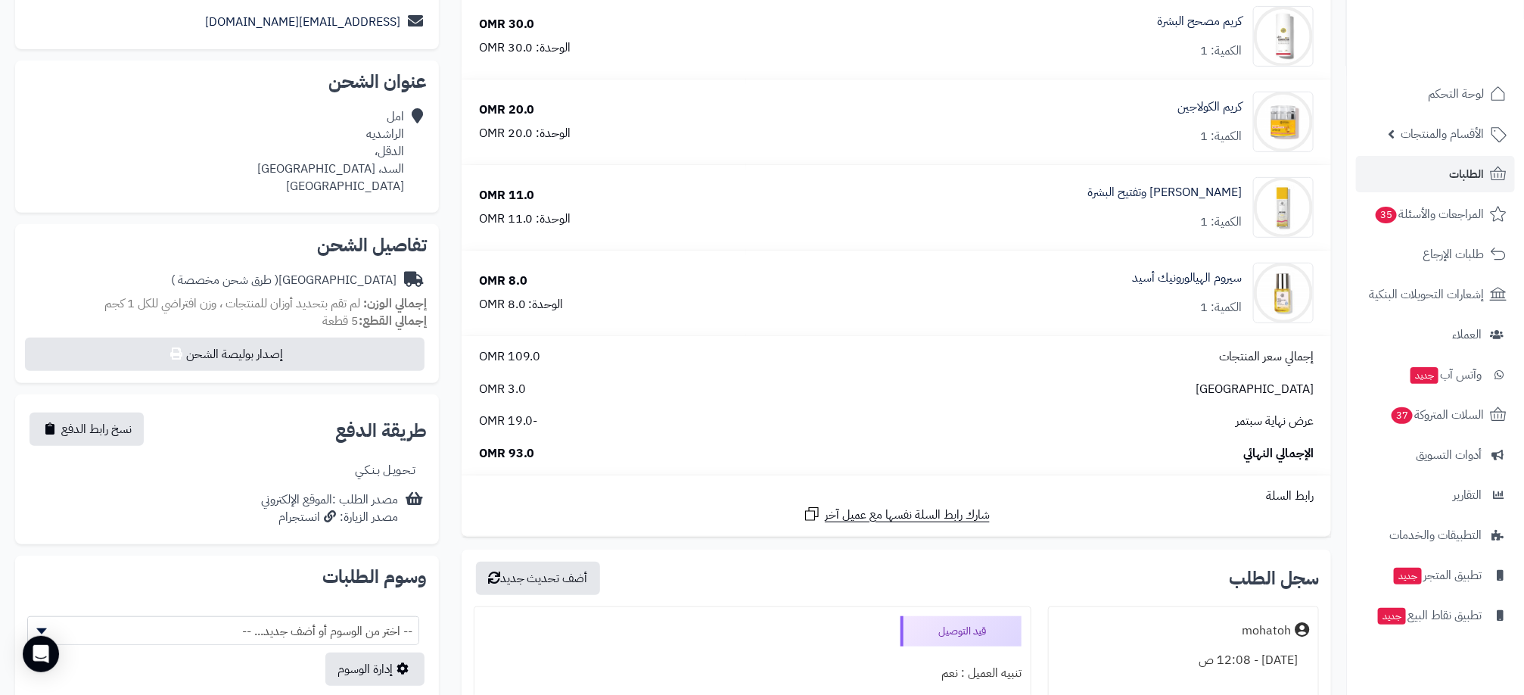
scroll to position [681, 0]
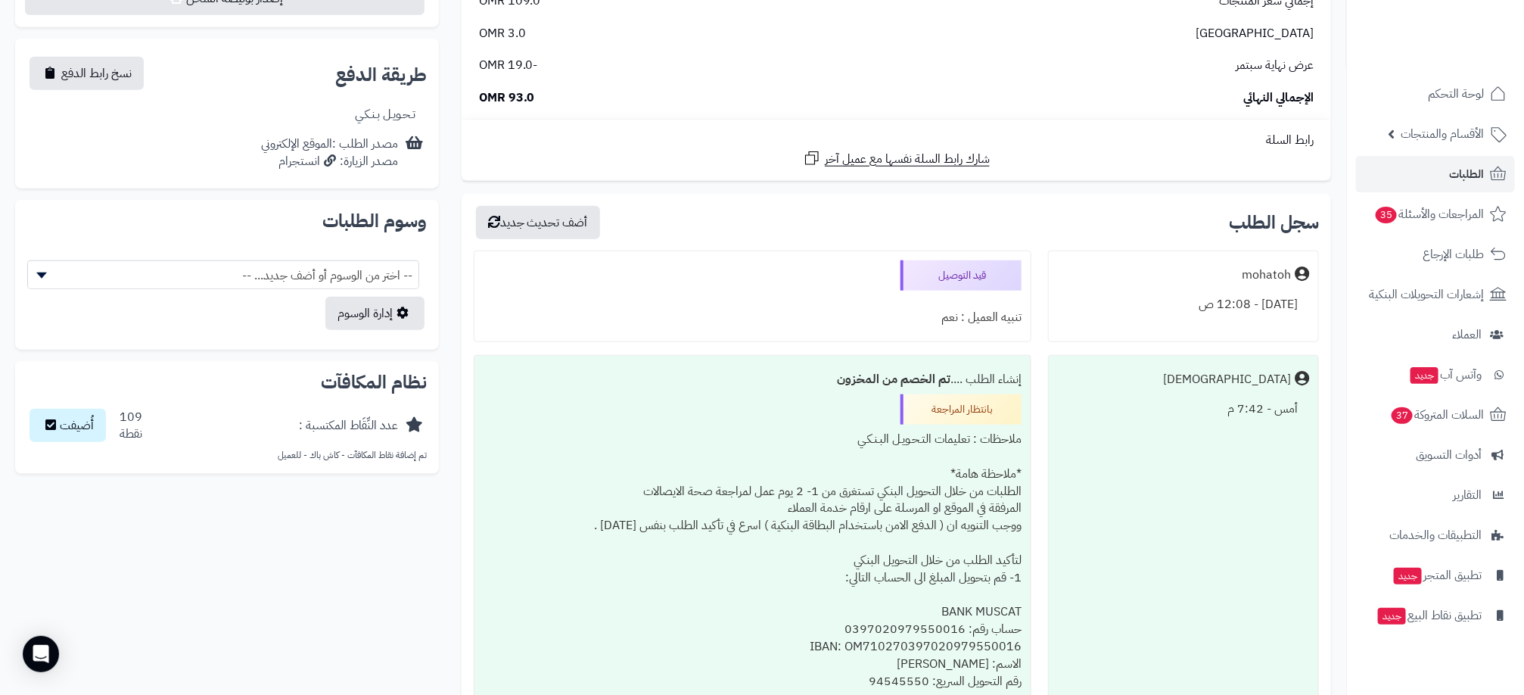
click at [948, 322] on div "تنبيه العميل : نعم" at bounding box center [753, 318] width 538 height 30
drag, startPoint x: 948, startPoint y: 322, endPoint x: 935, endPoint y: 329, distance: 13.9
click at [947, 323] on div "تنبيه العميل : نعم" at bounding box center [753, 318] width 538 height 30
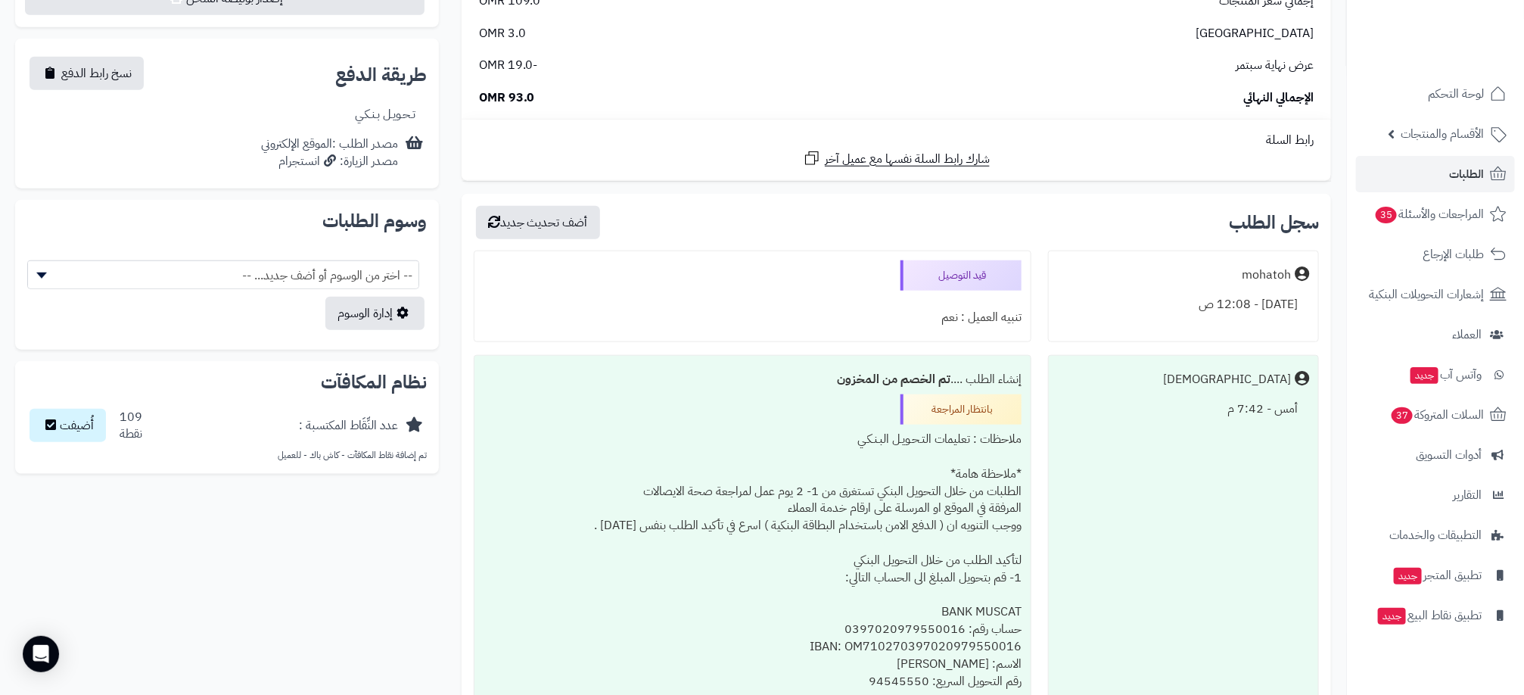
drag, startPoint x: 938, startPoint y: 313, endPoint x: 1023, endPoint y: 307, distance: 84.3
click at [1023, 307] on div "قيد التوصيل تنبيه العميل : نعم" at bounding box center [753, 297] width 558 height 92
drag, startPoint x: 1023, startPoint y: 307, endPoint x: 1008, endPoint y: 328, distance: 25.6
click at [1008, 328] on div "تنبيه العميل : نعم" at bounding box center [753, 318] width 538 height 30
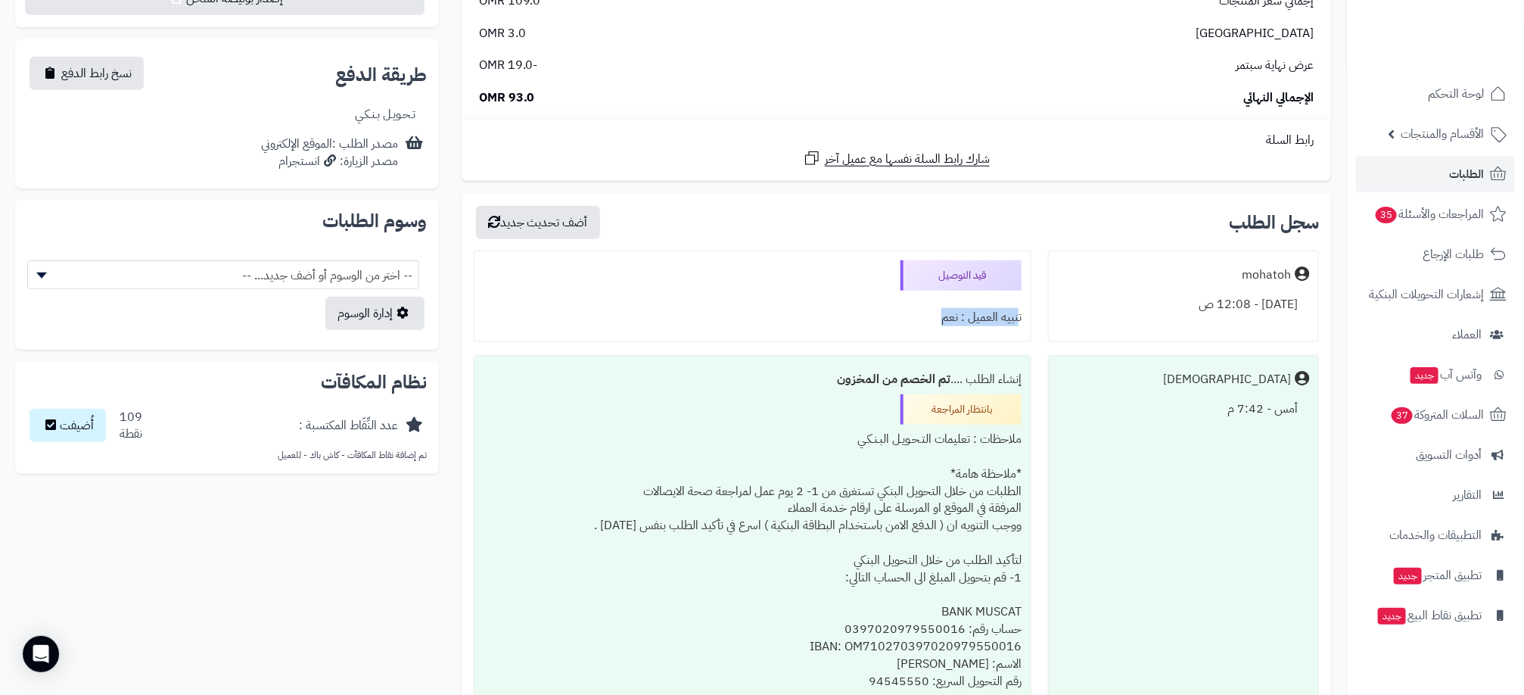
click at [1008, 328] on div "تنبيه العميل : نعم" at bounding box center [753, 318] width 538 height 30
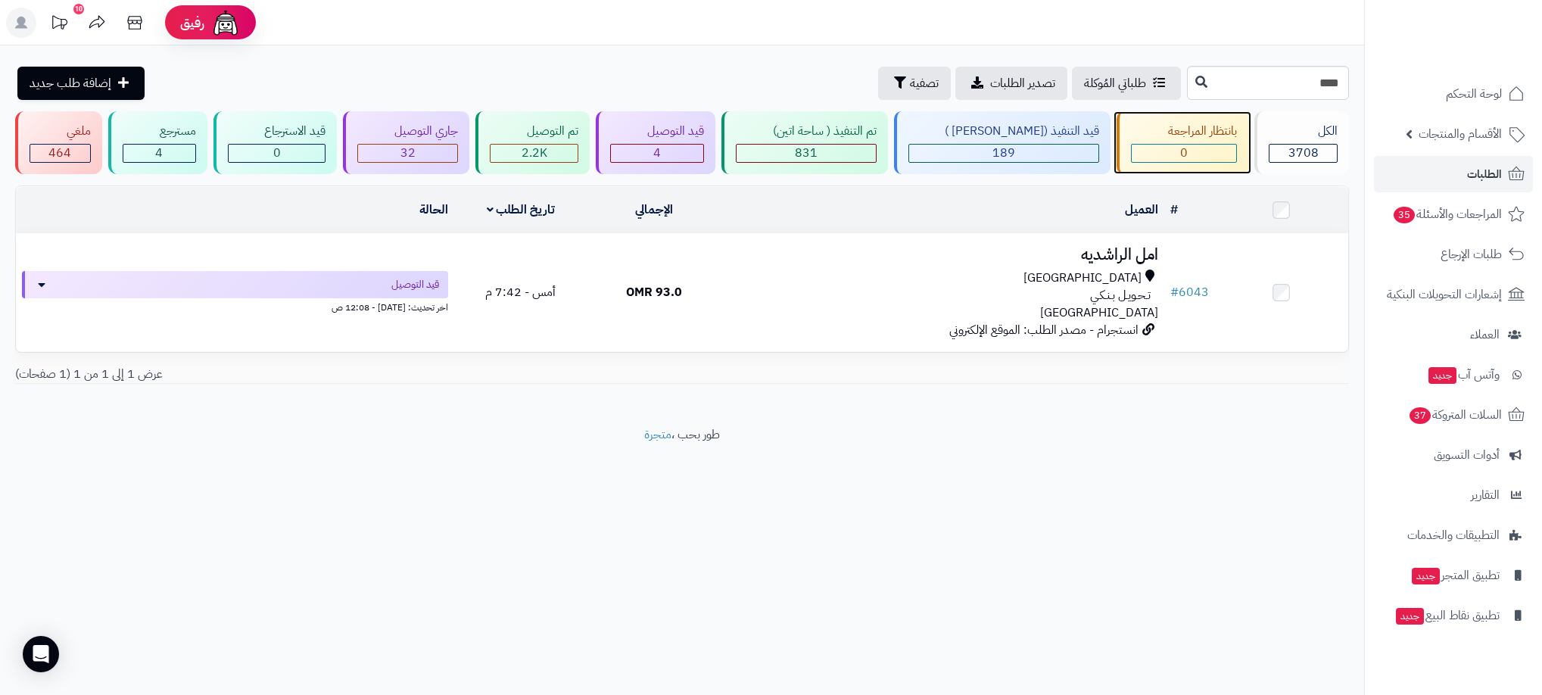
click at [1165, 146] on div "0" at bounding box center [1183, 153] width 104 height 17
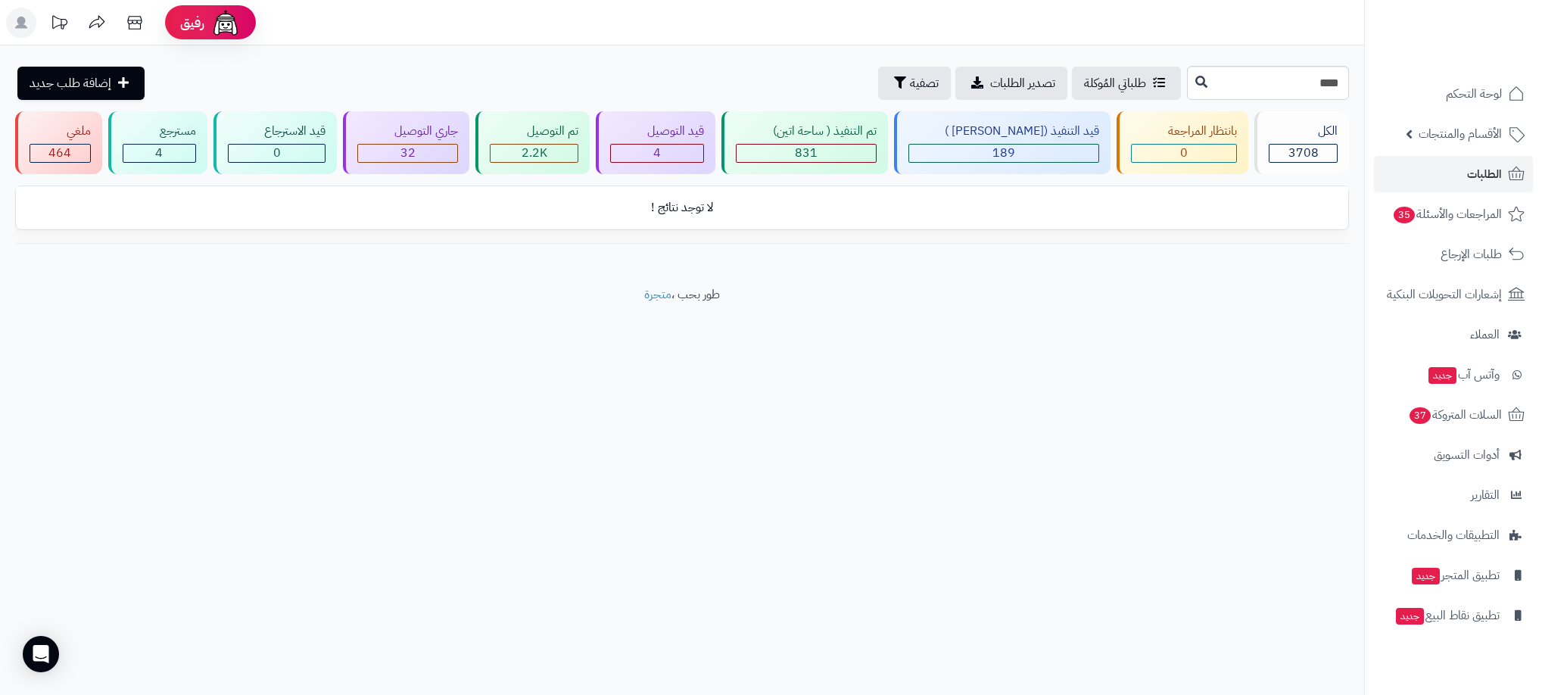
click at [1433, 152] on ul "لوحة التحكم الأقسام والمنتجات المنتجات الأقسام الماركات مواصفات المنتجات مواصفا…" at bounding box center [1453, 355] width 177 height 558
click at [1433, 163] on link "الطلبات" at bounding box center [1453, 174] width 159 height 36
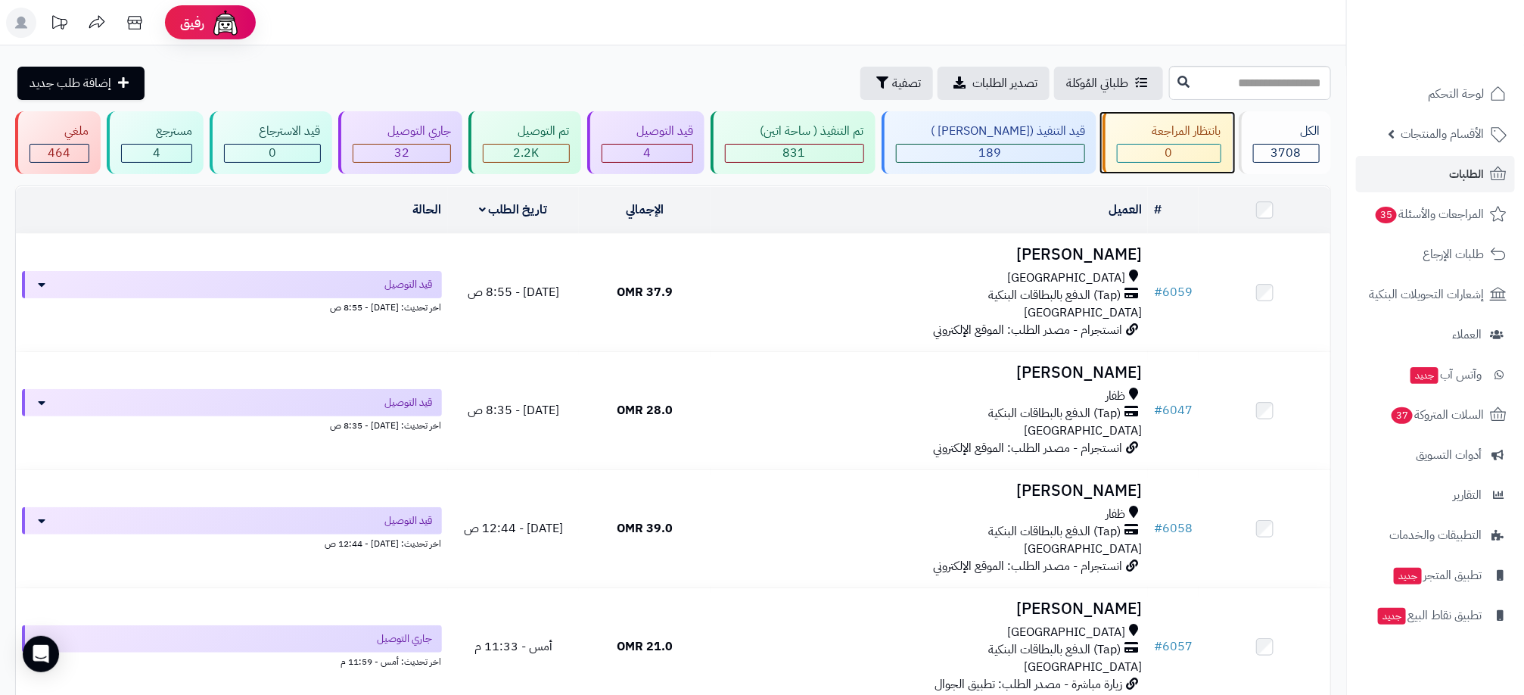
click at [1168, 144] on div "0" at bounding box center [1169, 153] width 104 height 19
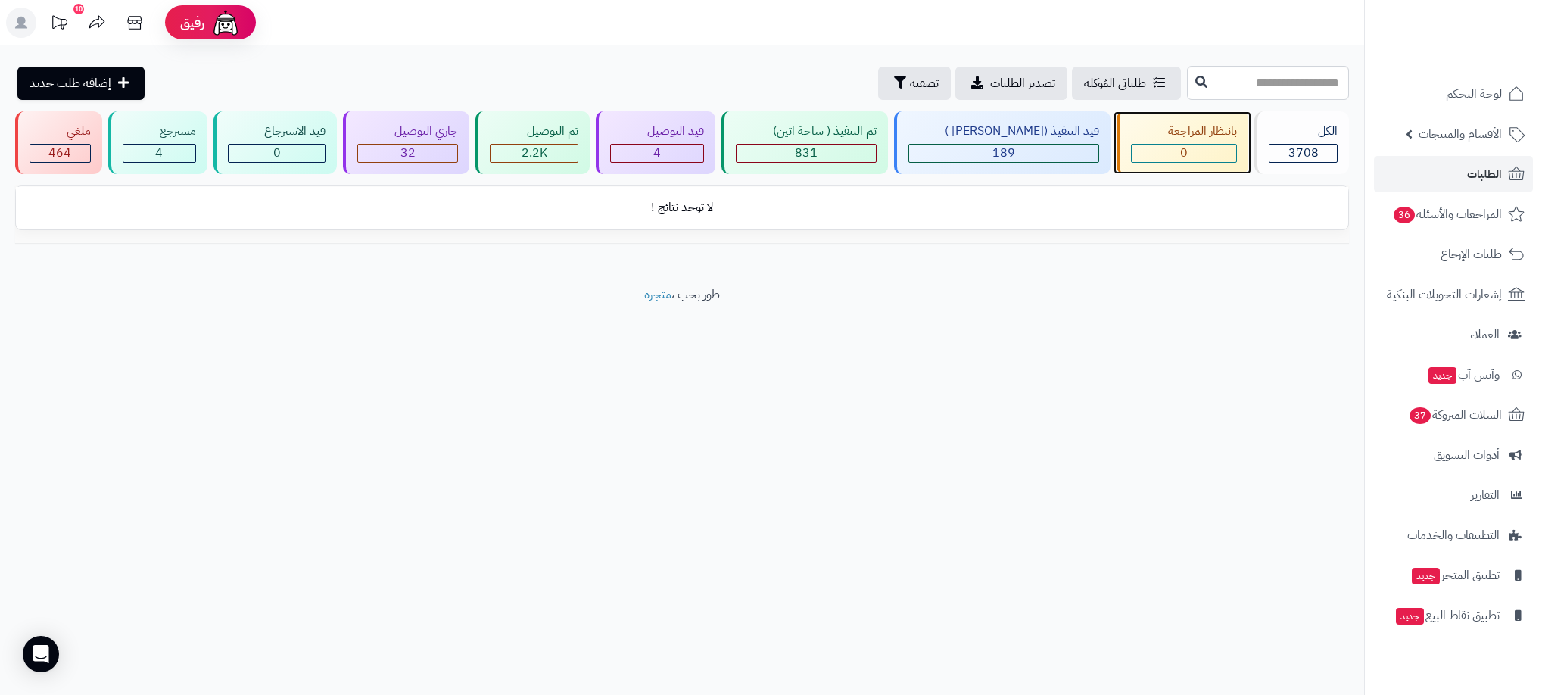
click at [1197, 153] on div "0" at bounding box center [1183, 153] width 104 height 17
click at [1446, 173] on link "الطلبات" at bounding box center [1453, 174] width 159 height 36
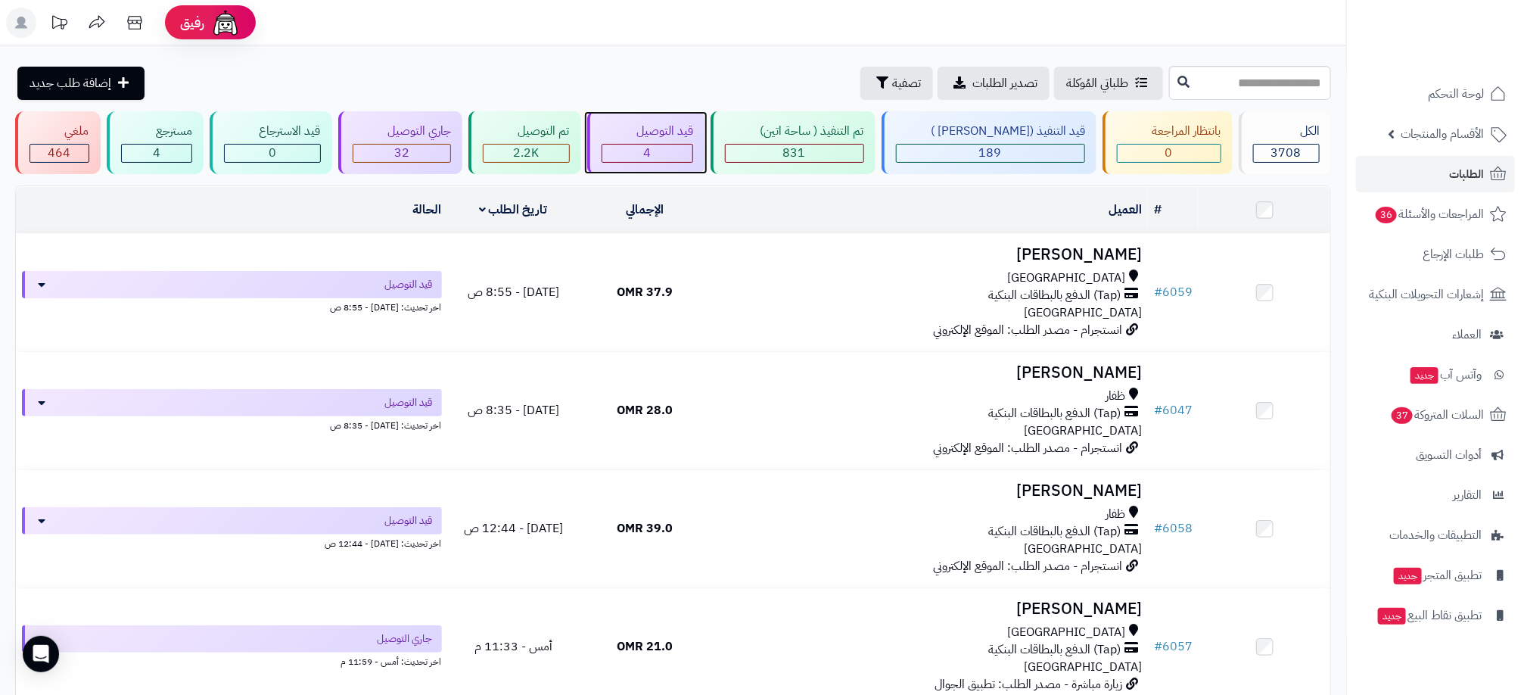
click at [651, 144] on span "4" at bounding box center [647, 153] width 8 height 18
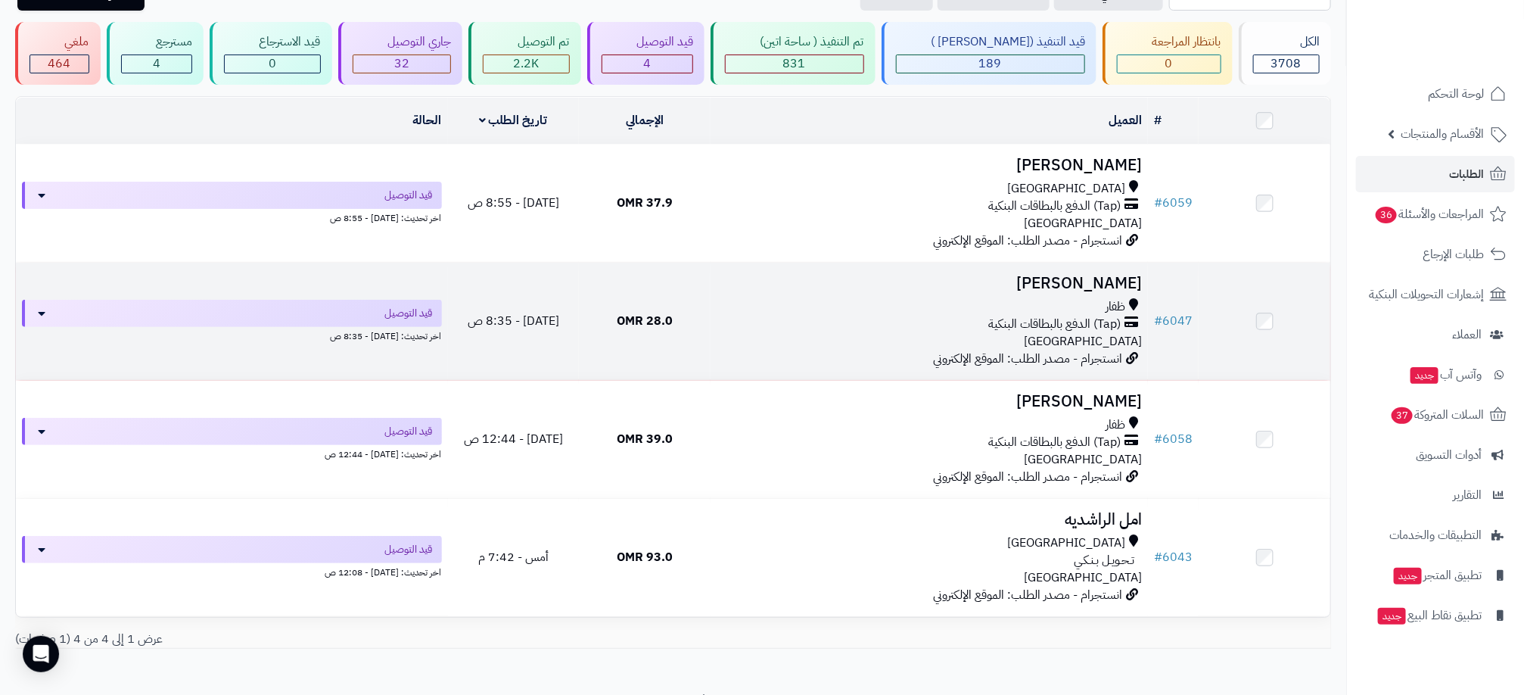
scroll to position [162, 0]
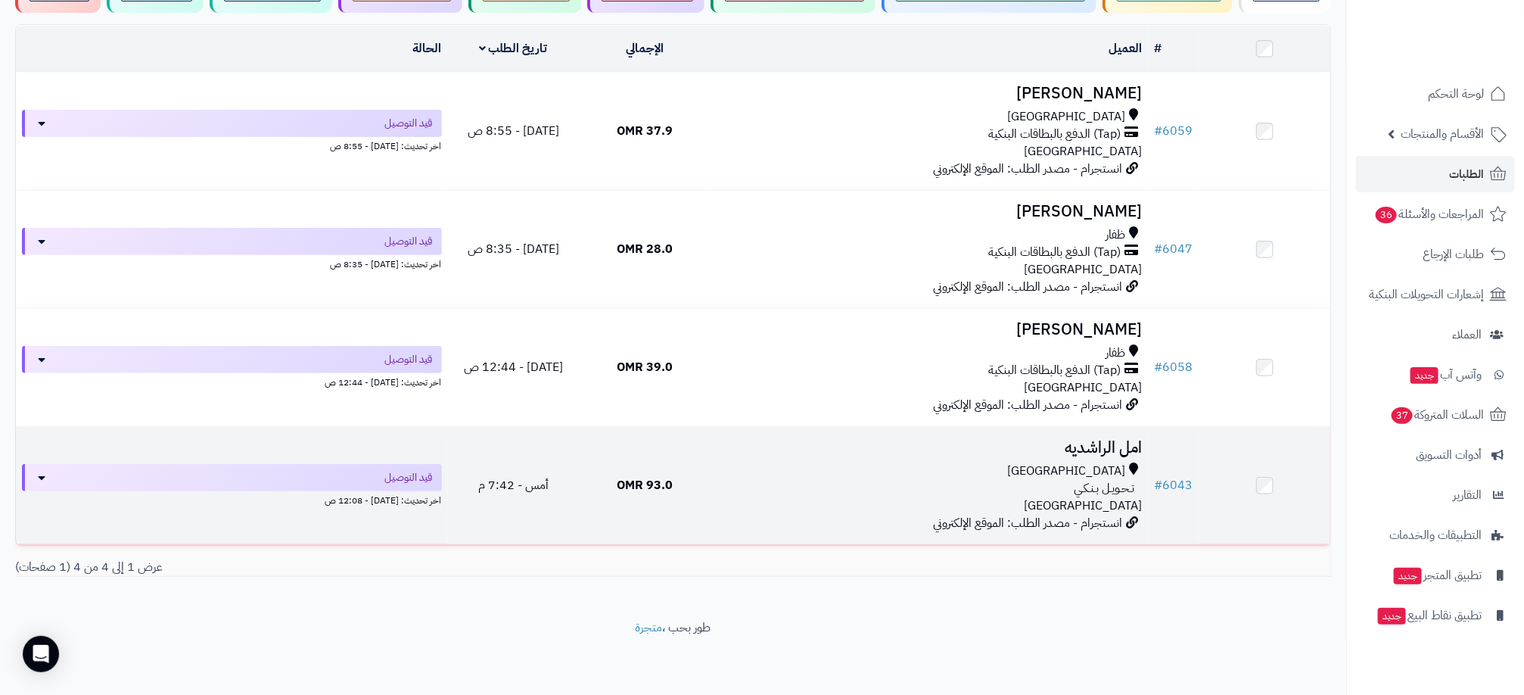
click at [874, 500] on div "مسقط تـحـويـل بـنـكـي عمان" at bounding box center [929, 488] width 425 height 52
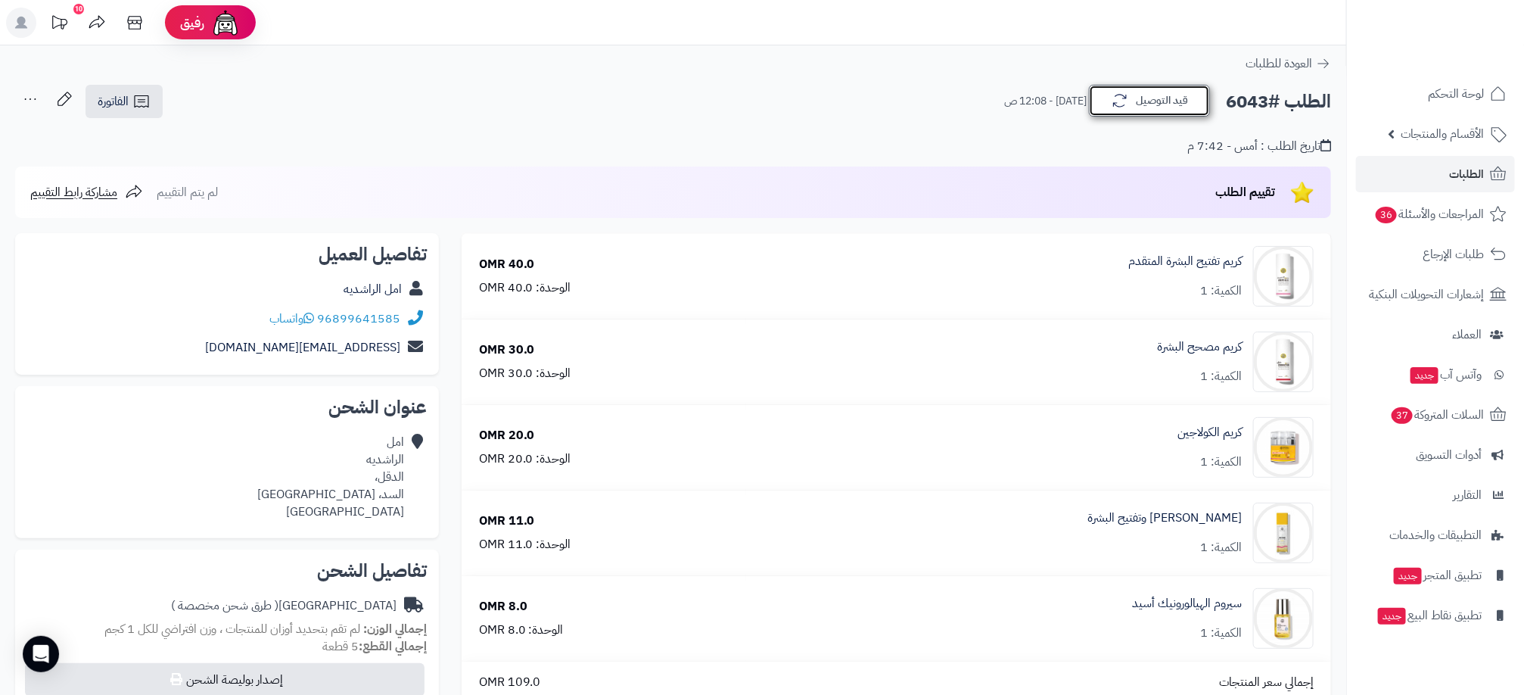
click at [1141, 103] on button "قيد التوصيل" at bounding box center [1149, 101] width 121 height 32
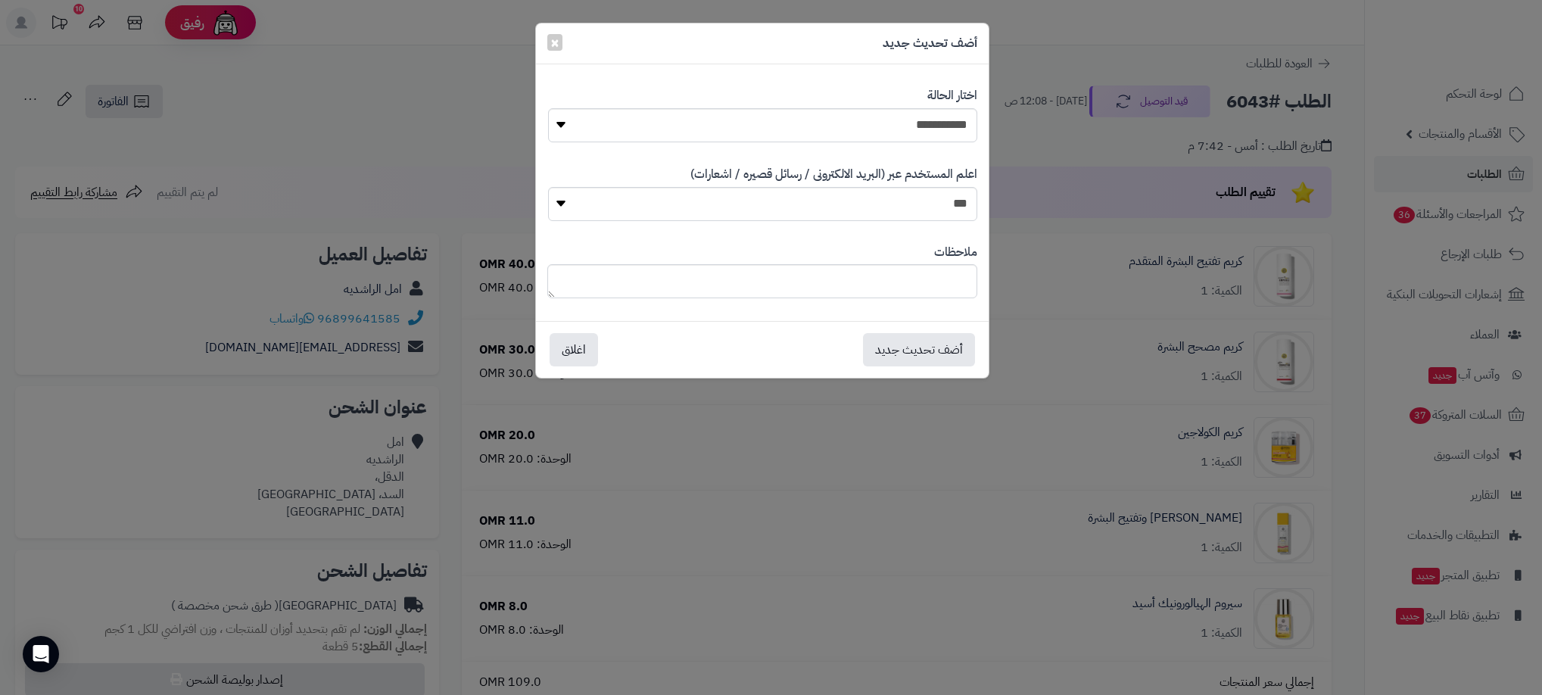
click at [1091, 67] on div "**********" at bounding box center [771, 347] width 1542 height 695
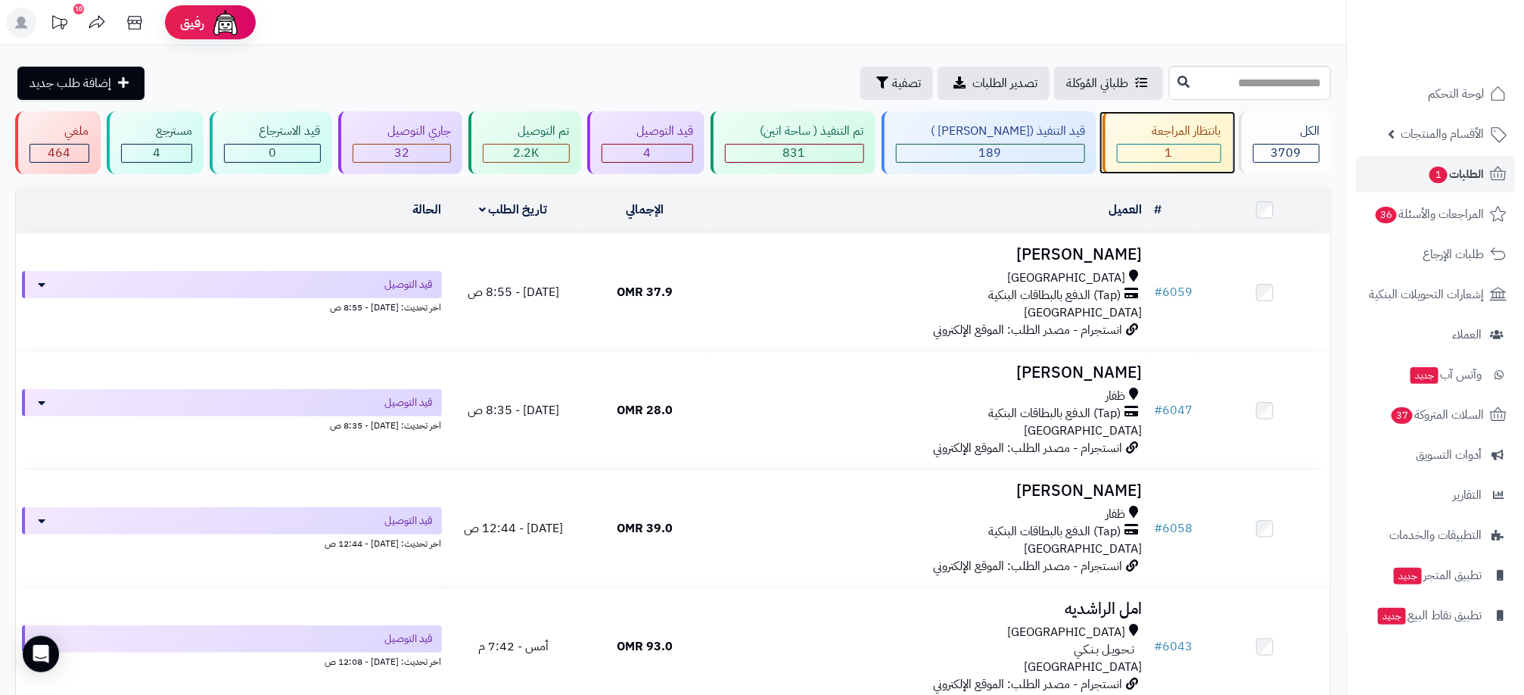
click at [1177, 146] on div "1" at bounding box center [1169, 153] width 103 height 17
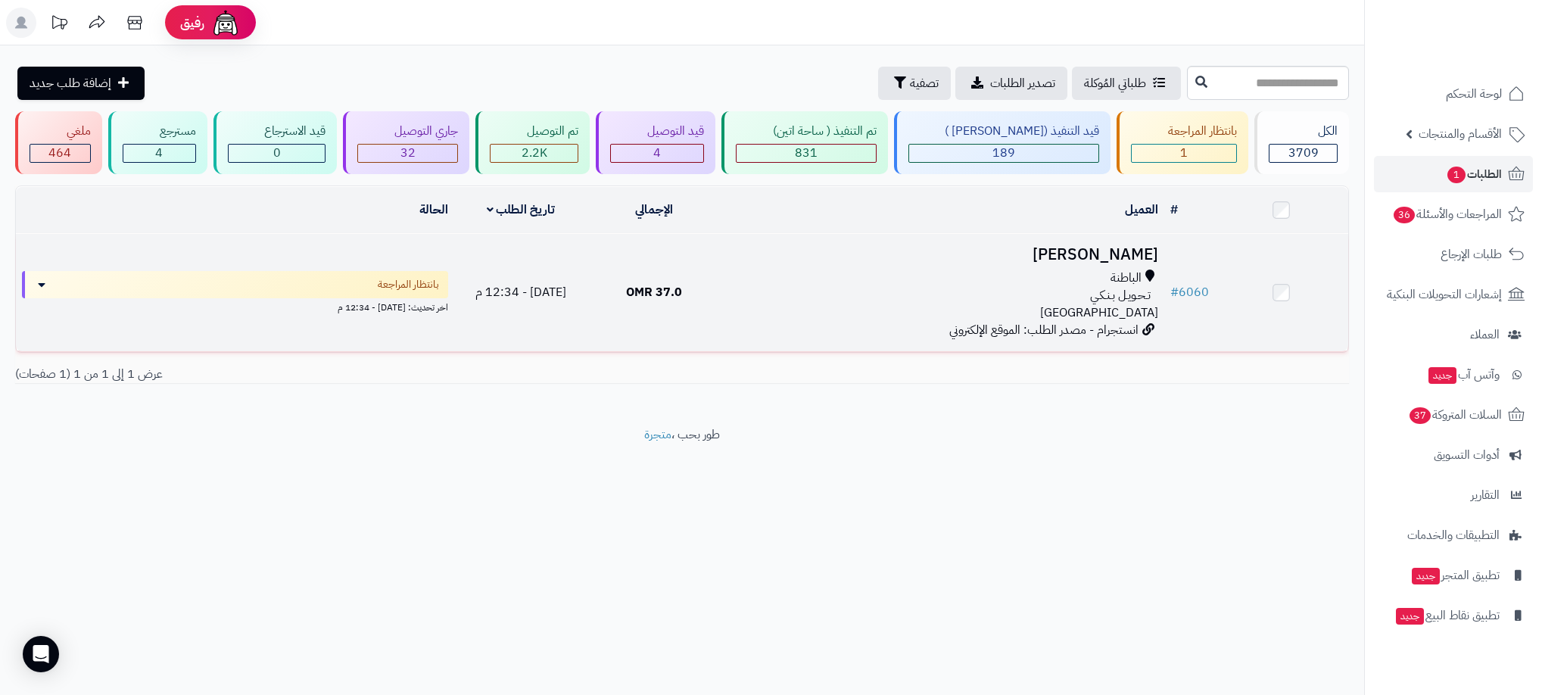
click at [938, 278] on div "الباطنة" at bounding box center [942, 277] width 431 height 17
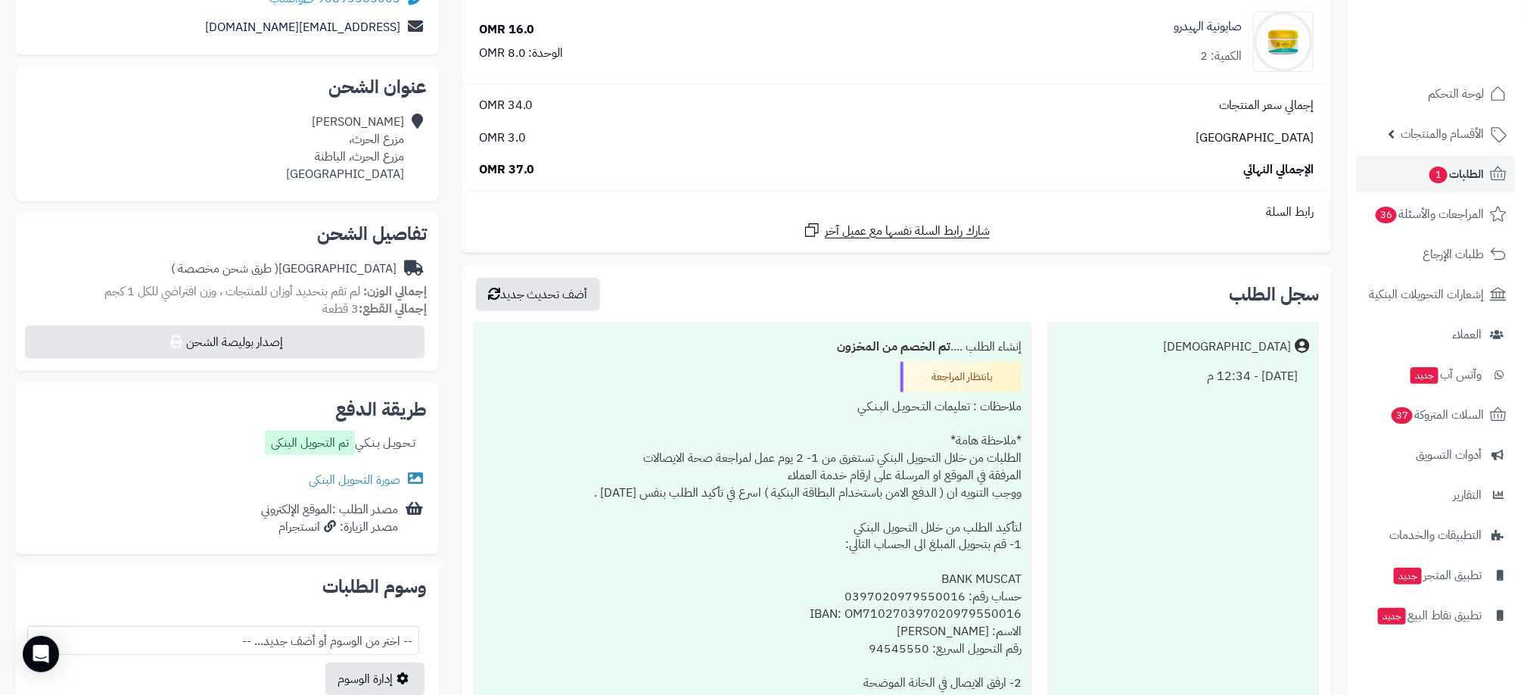
scroll to position [341, 0]
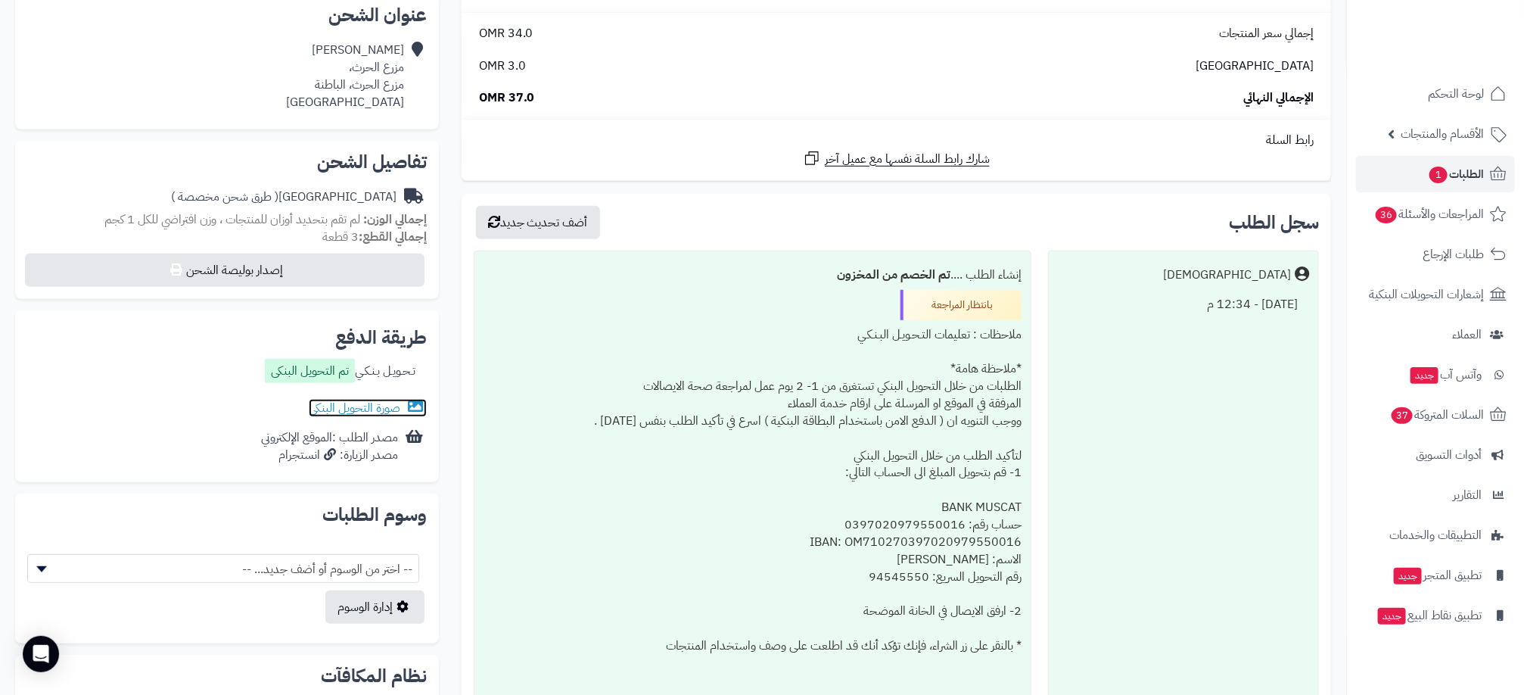
click at [384, 409] on link "صورة التحويل البنكى" at bounding box center [368, 408] width 118 height 18
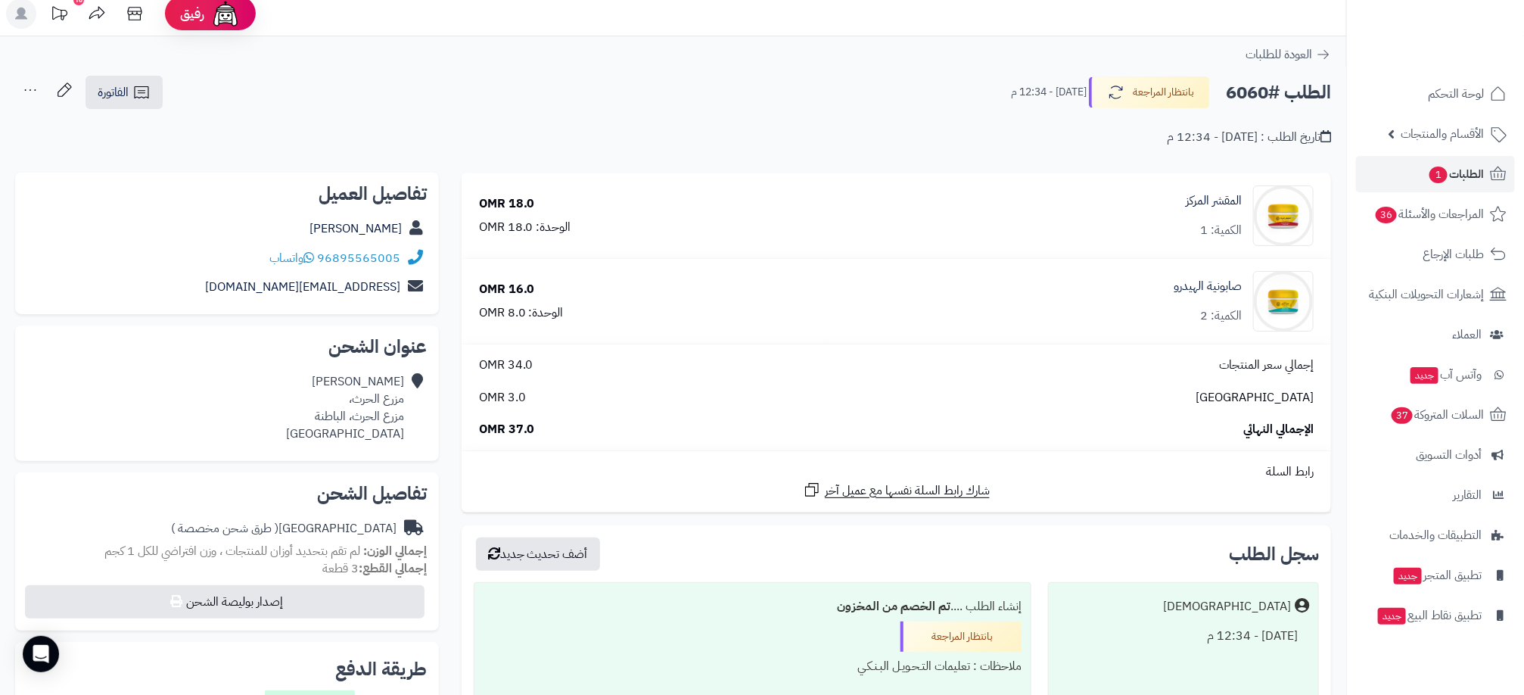
scroll to position [0, 0]
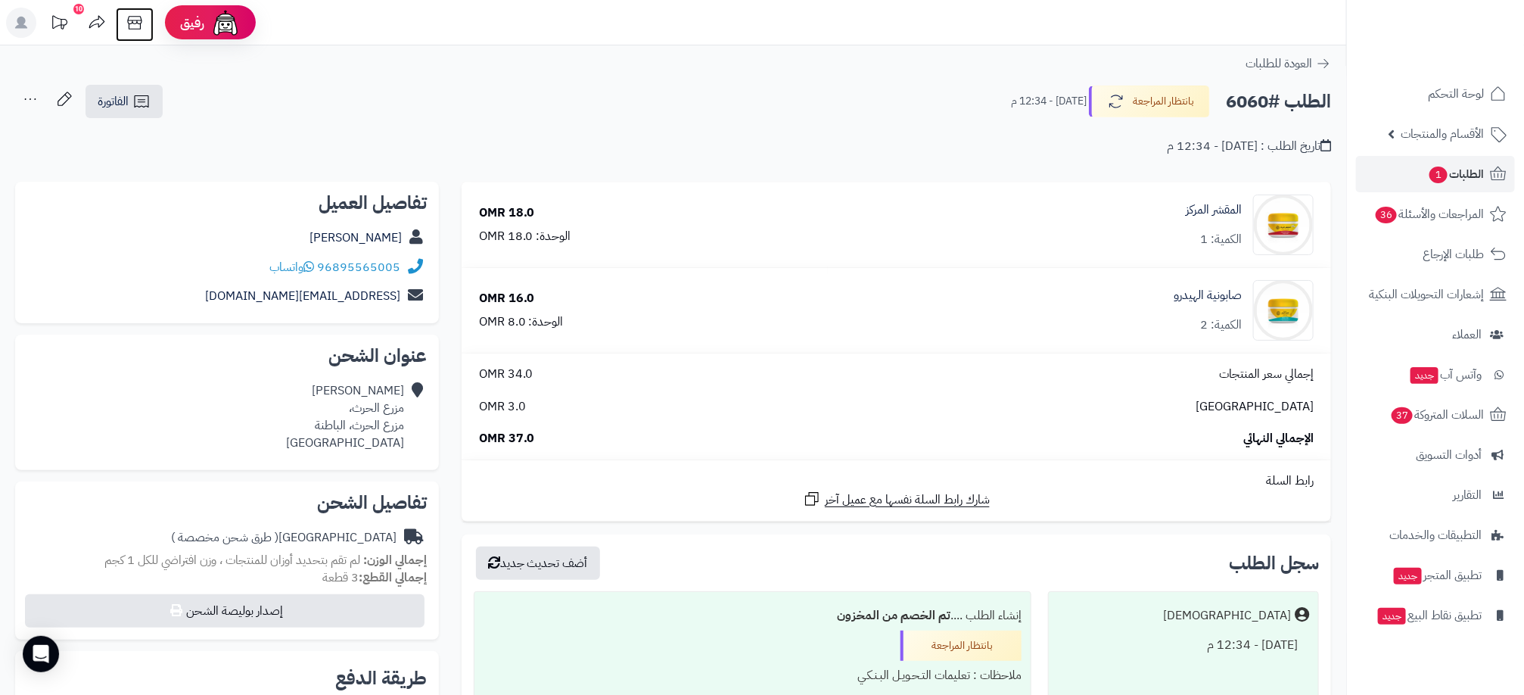
click at [126, 23] on icon at bounding box center [135, 23] width 30 height 30
click at [366, 241] on link "Eman Rawahi" at bounding box center [356, 238] width 92 height 18
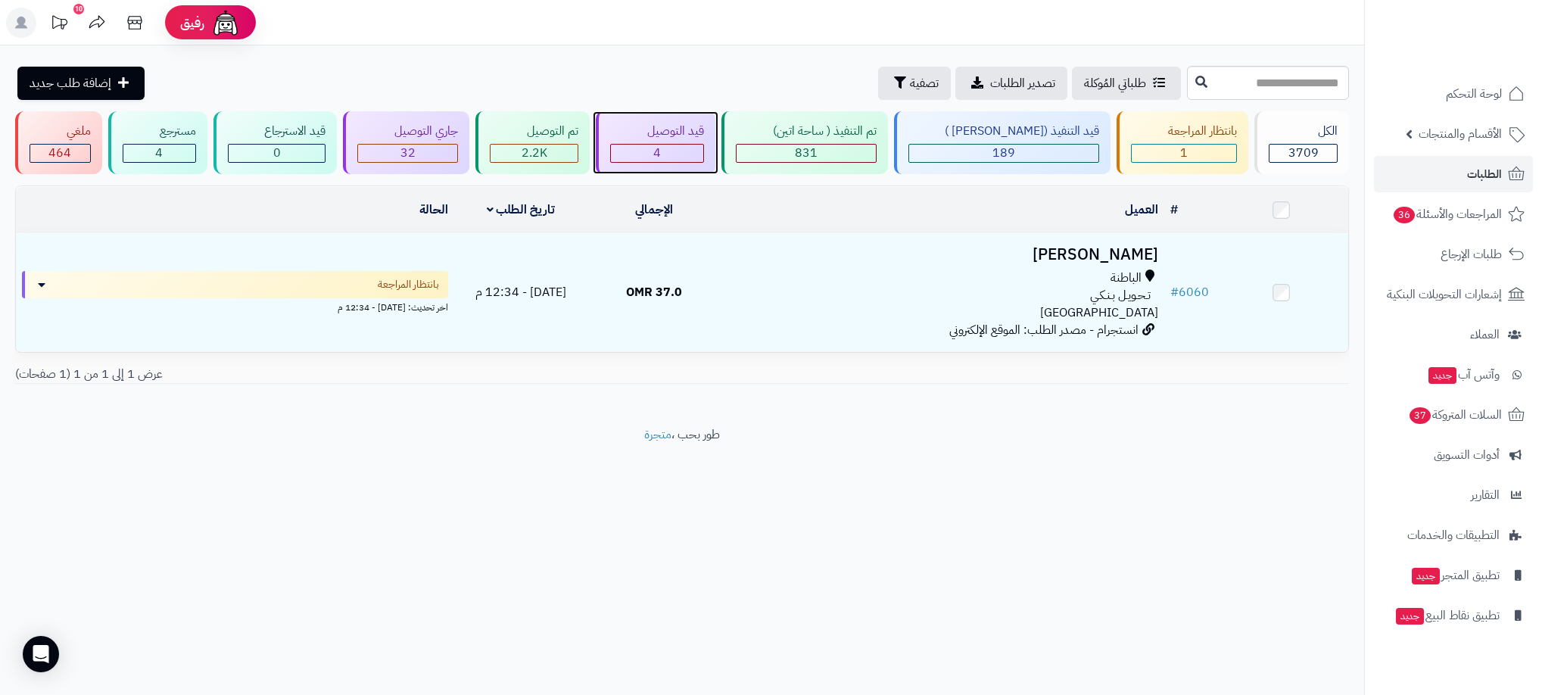
click at [679, 157] on div "4" at bounding box center [657, 153] width 92 height 17
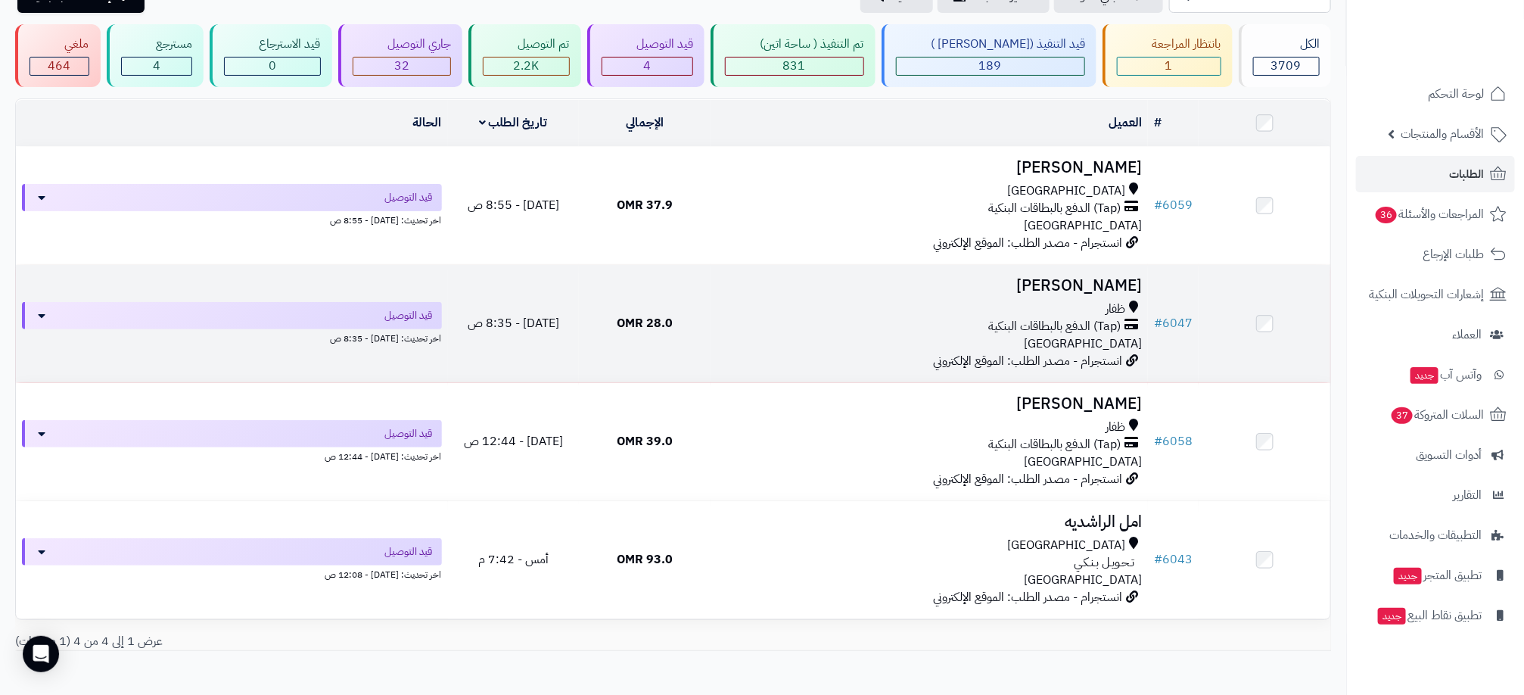
scroll to position [162, 0]
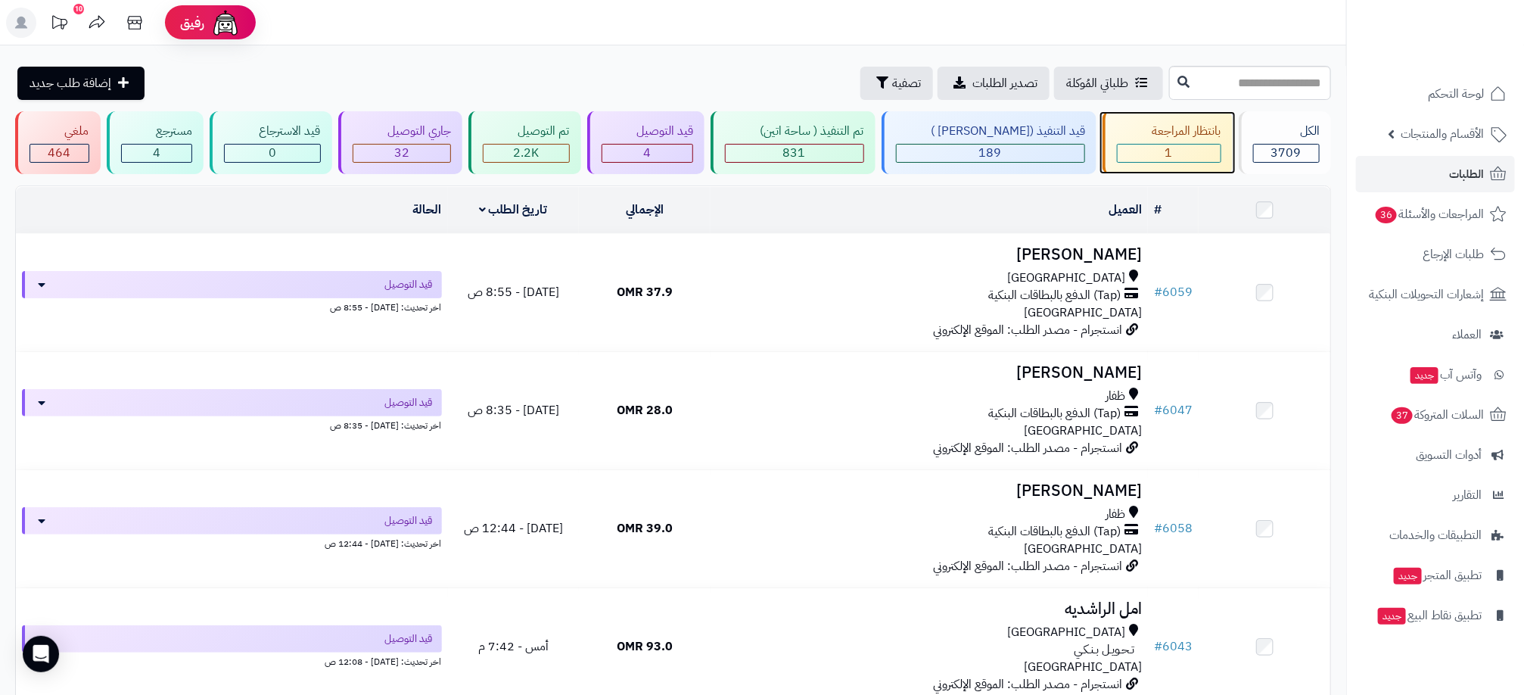
click at [1138, 129] on div "بانتظار المراجعة" at bounding box center [1169, 131] width 104 height 17
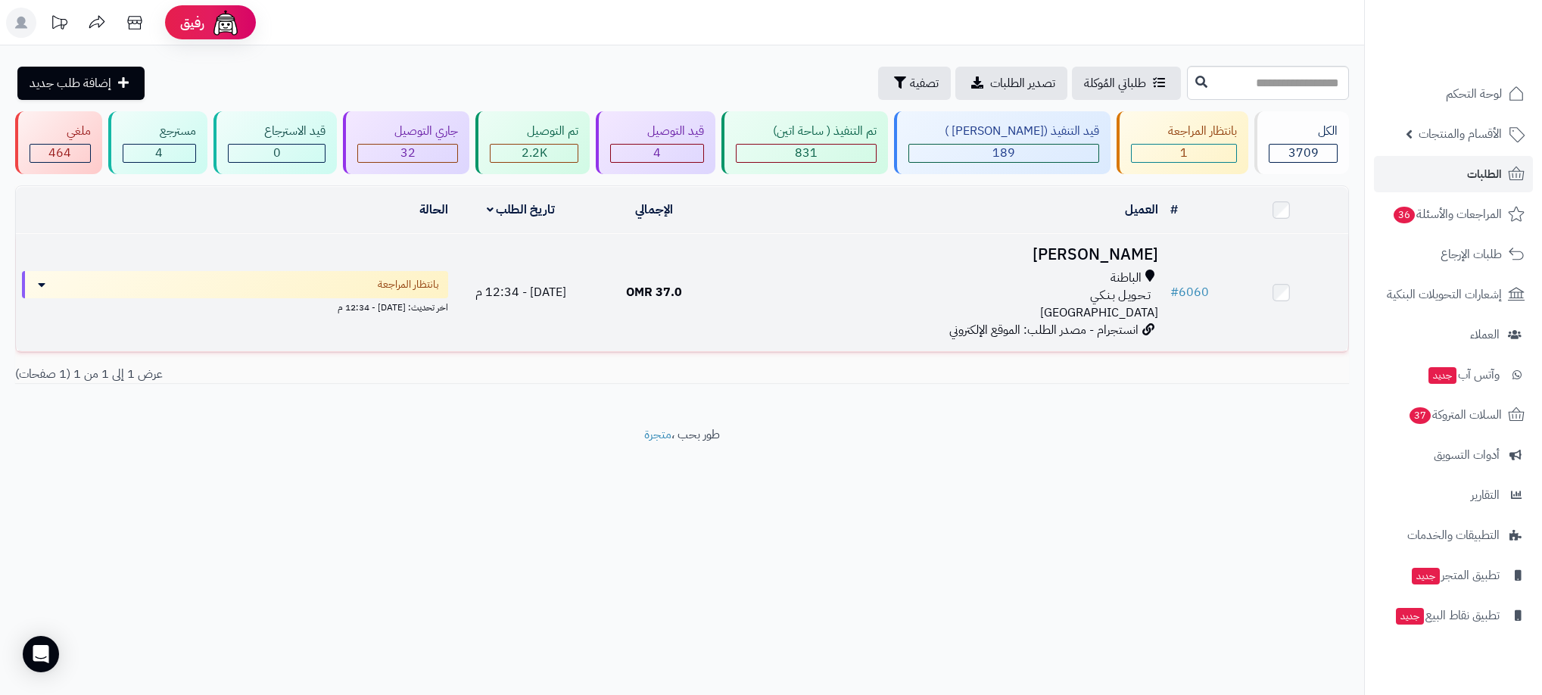
click at [727, 320] on td "[PERSON_NAME] الباطنة تـحـويـل بـنـكـي [GEOGRAPHIC_DATA] انستجرام - مصدر الطلب:…" at bounding box center [943, 292] width 444 height 117
click at [718, 311] on td "37.0 OMR" at bounding box center [653, 292] width 133 height 117
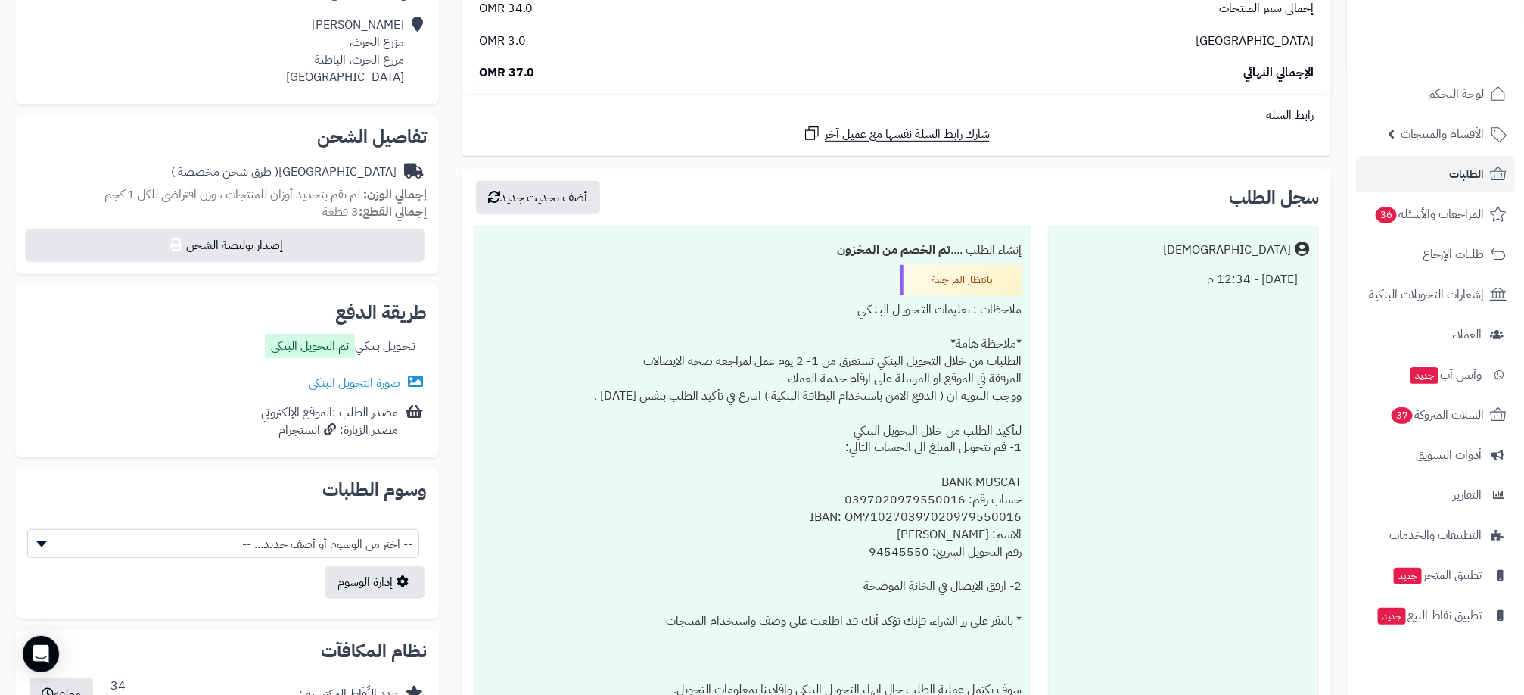
scroll to position [341, 0]
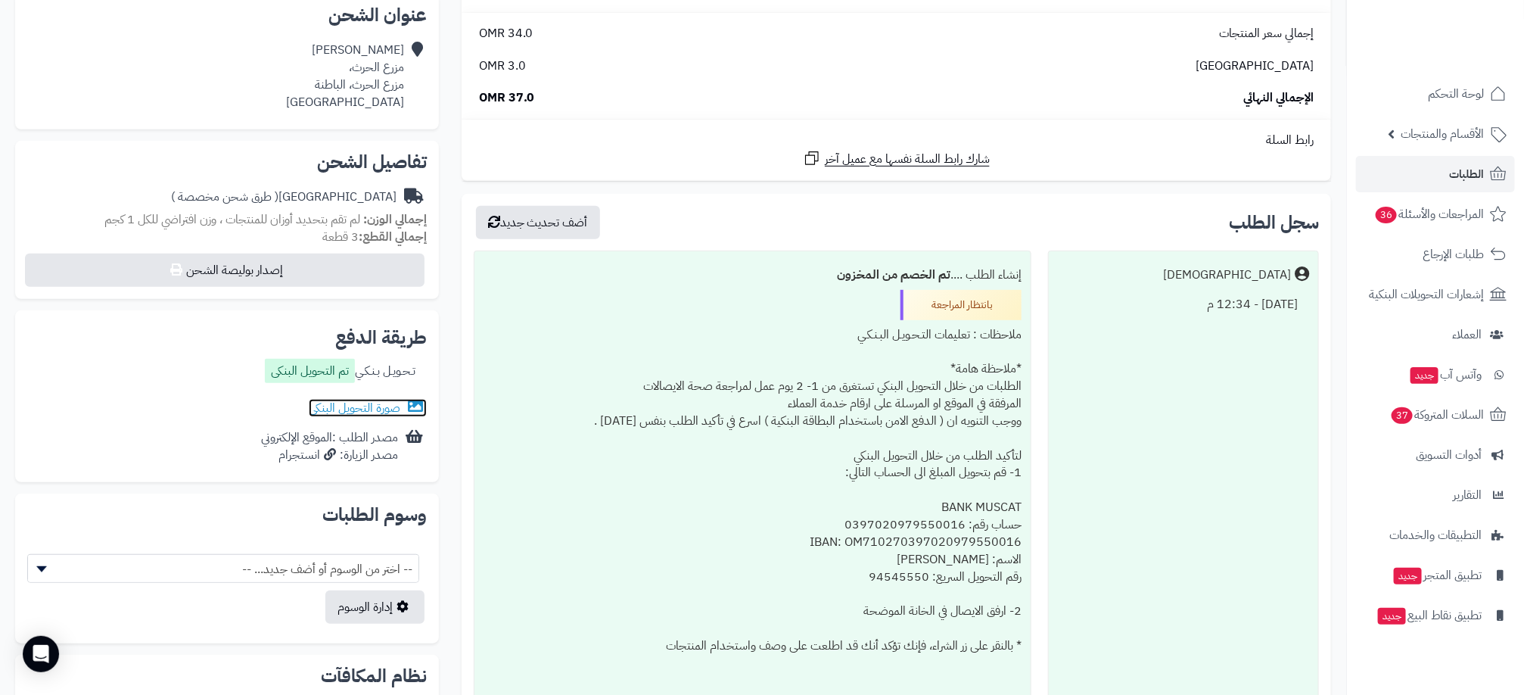
click at [372, 413] on link "صورة التحويل البنكى" at bounding box center [368, 408] width 118 height 18
